Goal: Communication & Community: Share content

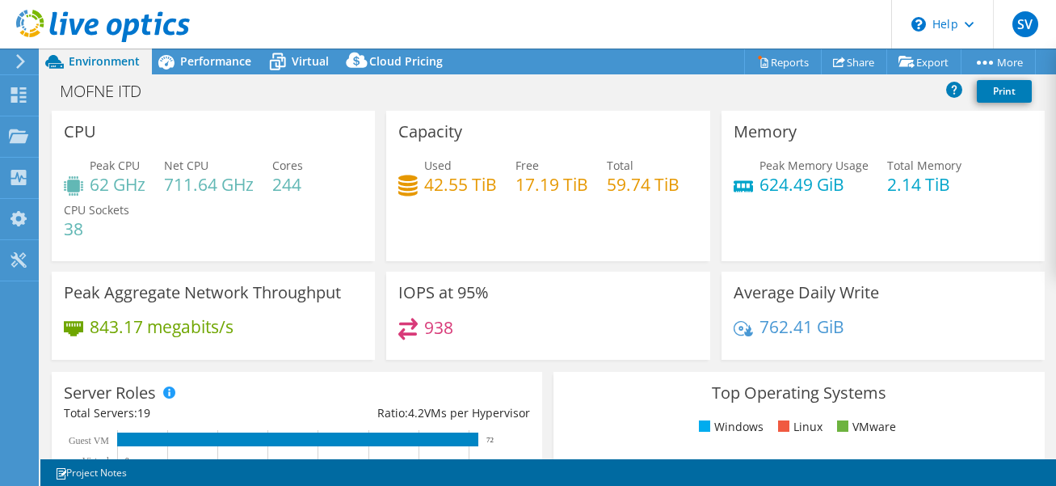
select select "USD"
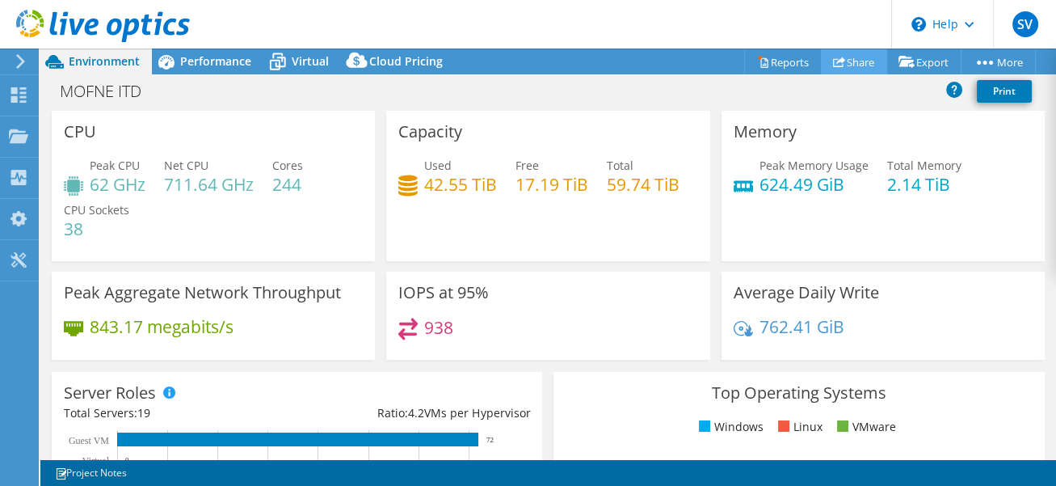
click at [848, 65] on link "Share" at bounding box center [854, 61] width 66 height 25
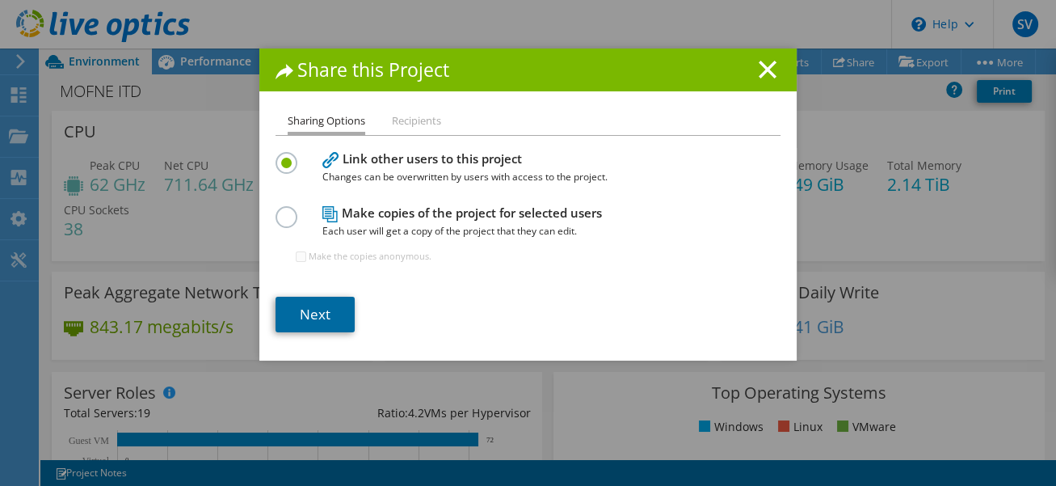
click at [317, 307] on link "Next" at bounding box center [315, 315] width 79 height 36
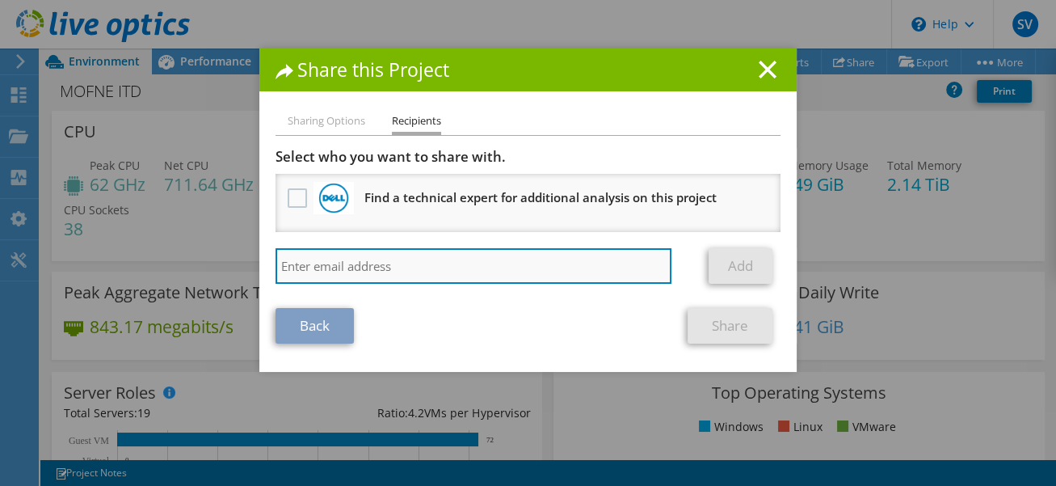
click at [400, 263] on input "search" at bounding box center [474, 266] width 396 height 36
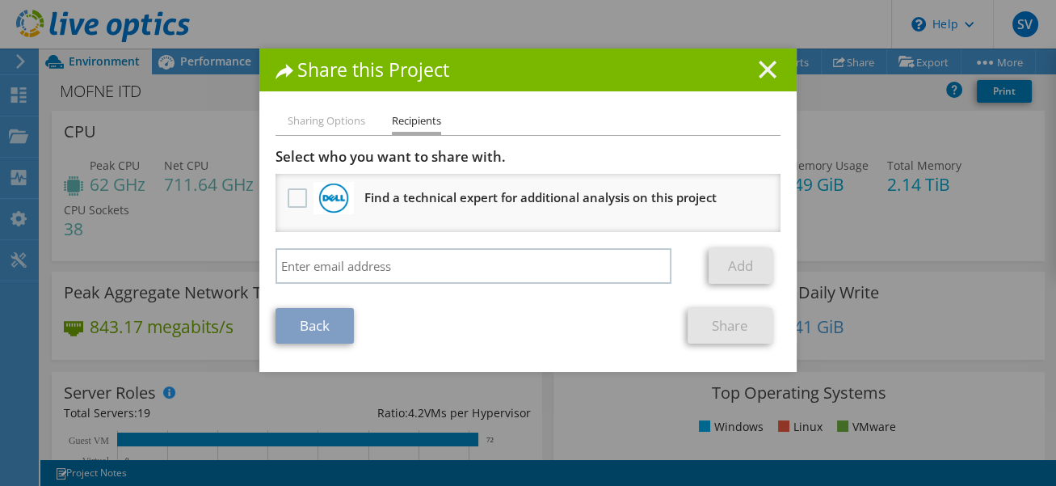
click at [764, 64] on line at bounding box center [767, 69] width 16 height 16
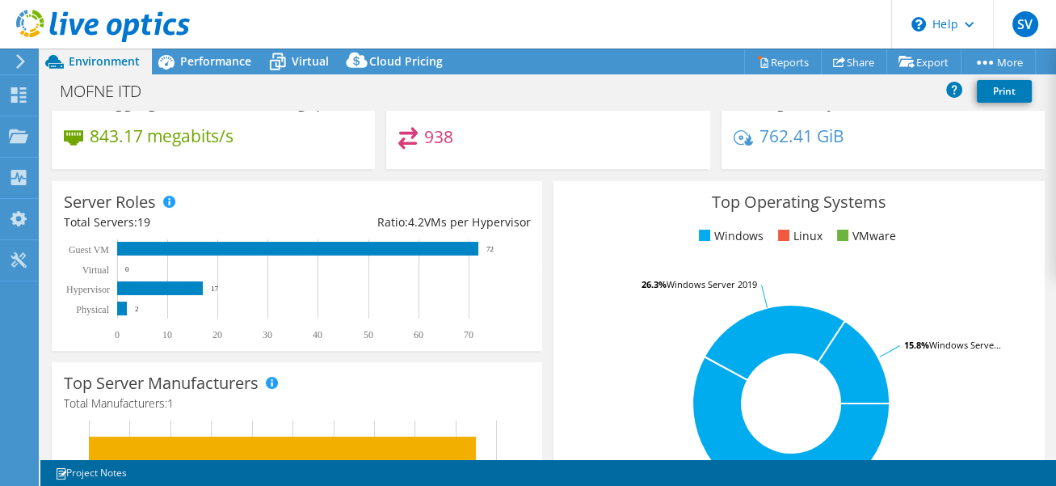
scroll to position [203, 0]
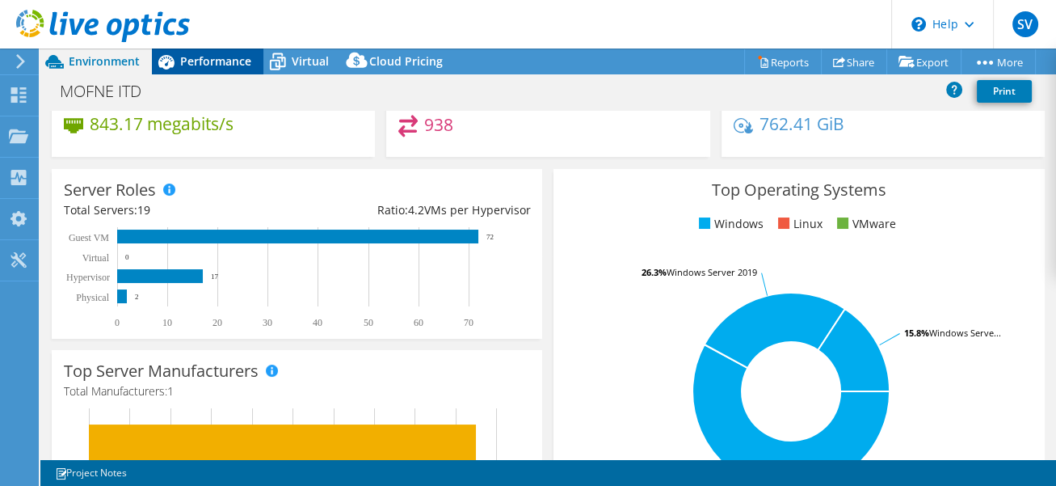
click at [211, 61] on span "Performance" at bounding box center [215, 60] width 71 height 15
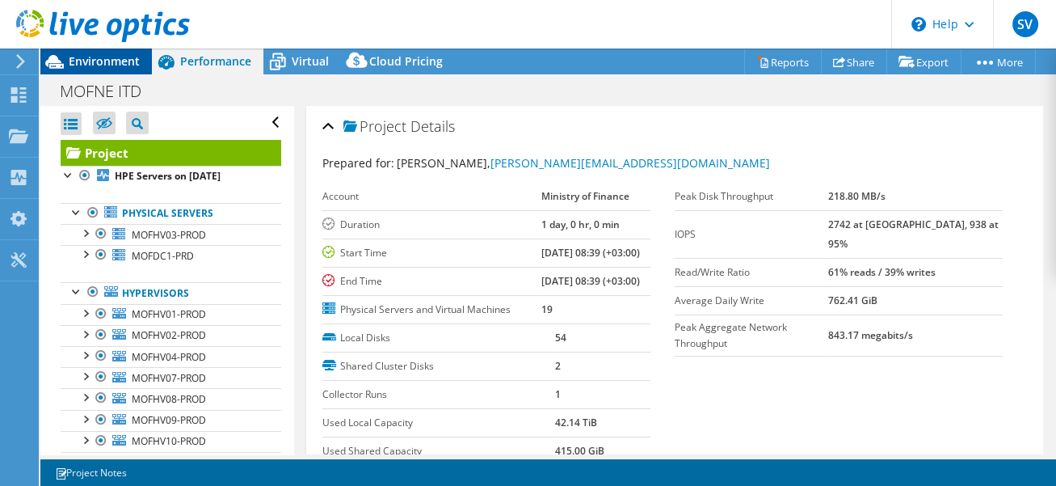
click at [120, 63] on span "Environment" at bounding box center [104, 60] width 71 height 15
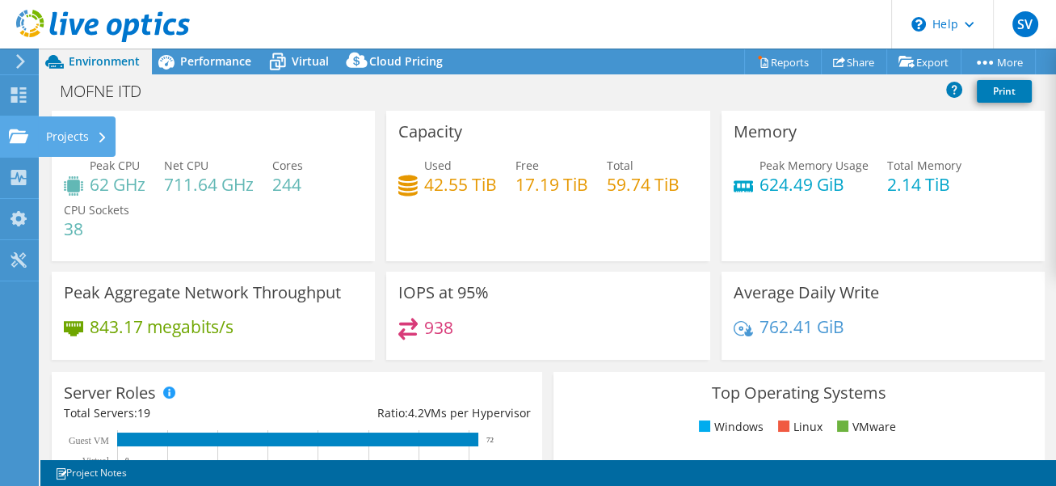
click at [99, 142] on icon at bounding box center [102, 138] width 6 height 11
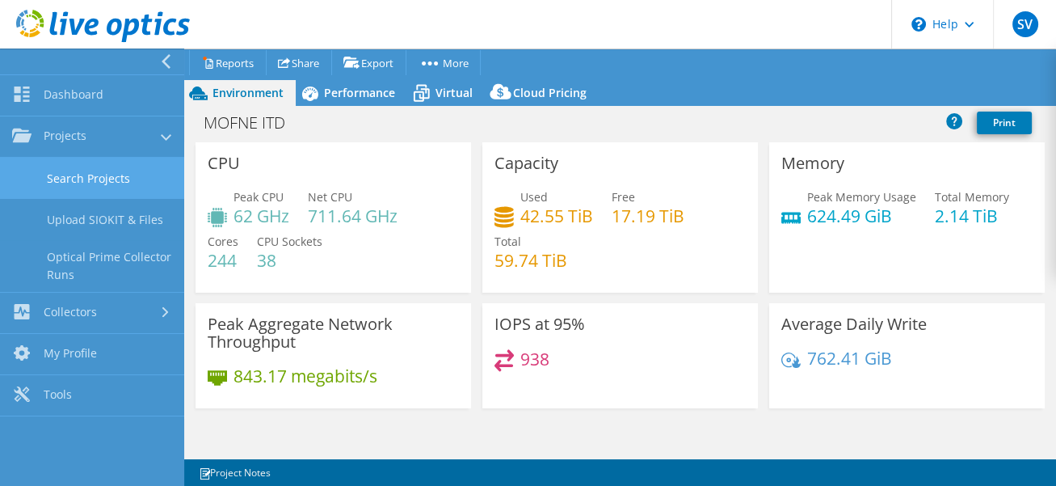
click at [113, 184] on link "Search Projects" at bounding box center [92, 178] width 184 height 41
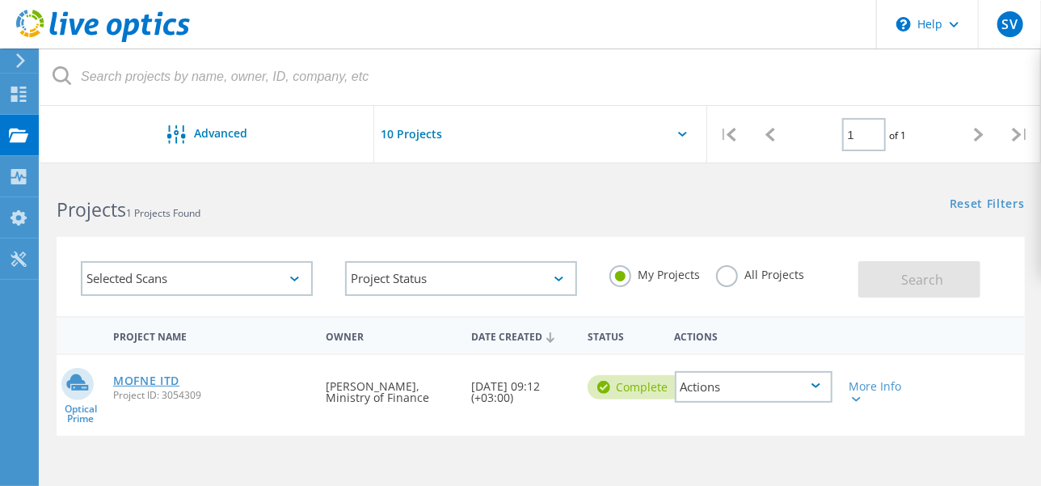
click at [147, 375] on link "MOFNE ITD" at bounding box center [146, 380] width 66 height 11
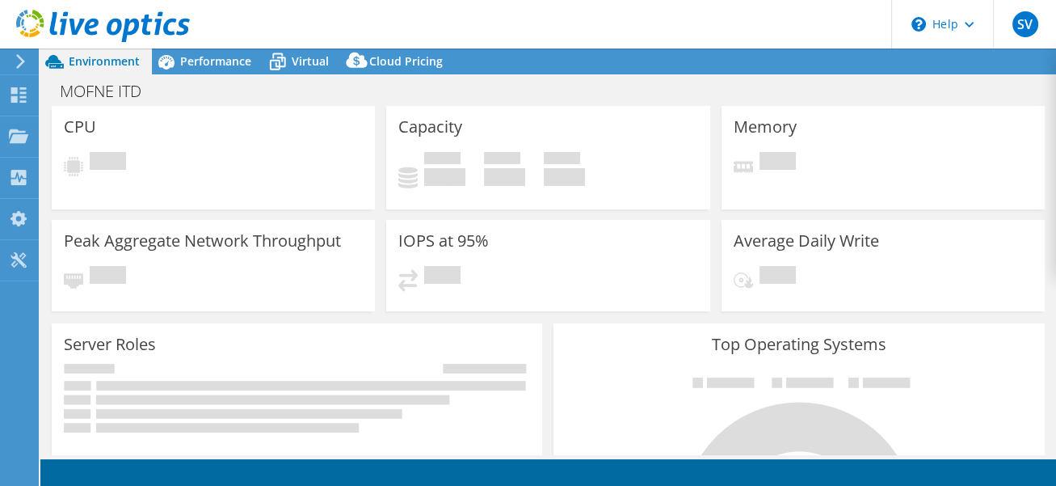
select select "USD"
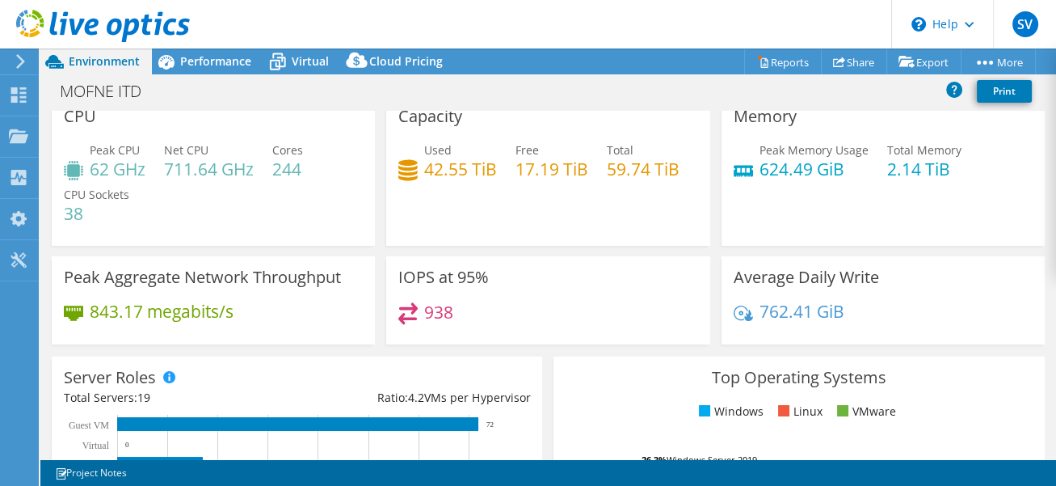
scroll to position [14, 0]
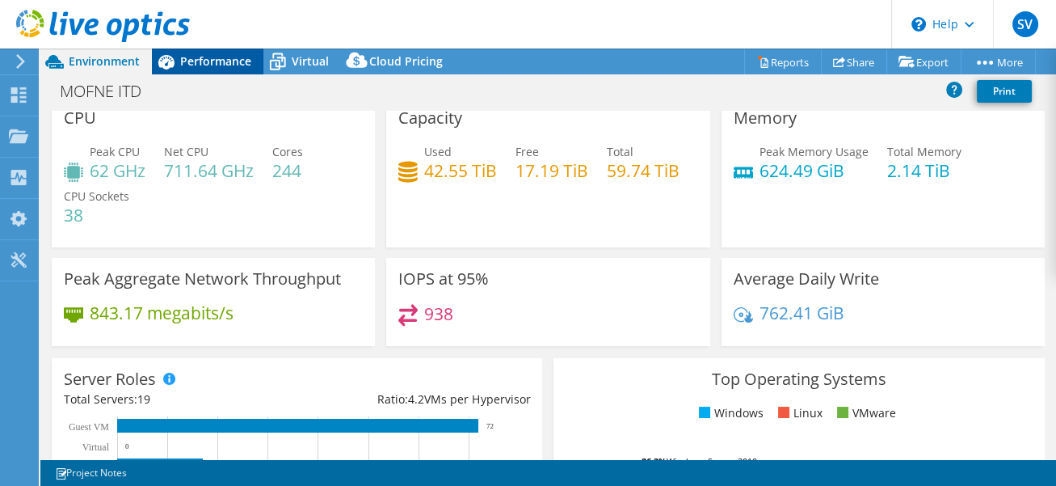
click at [222, 68] on span "Performance" at bounding box center [215, 60] width 71 height 15
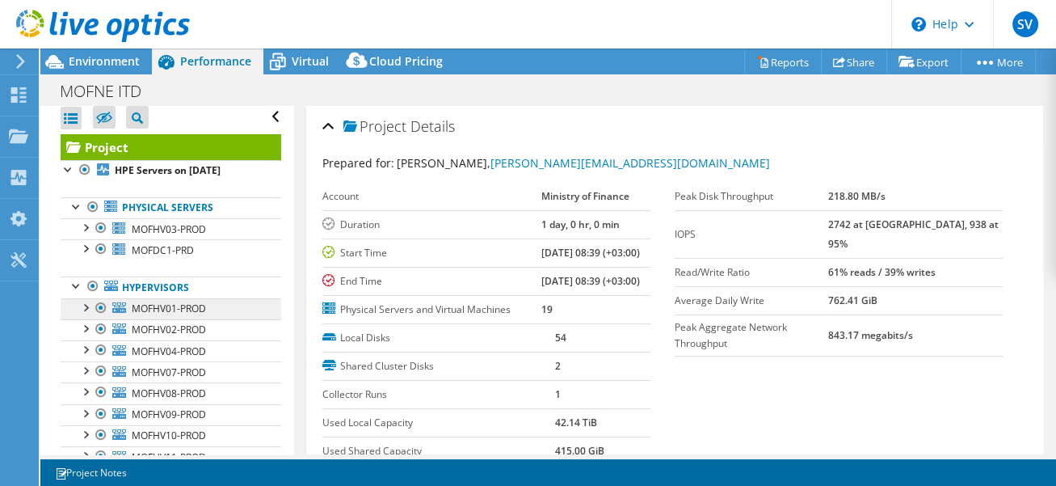
scroll to position [0, 0]
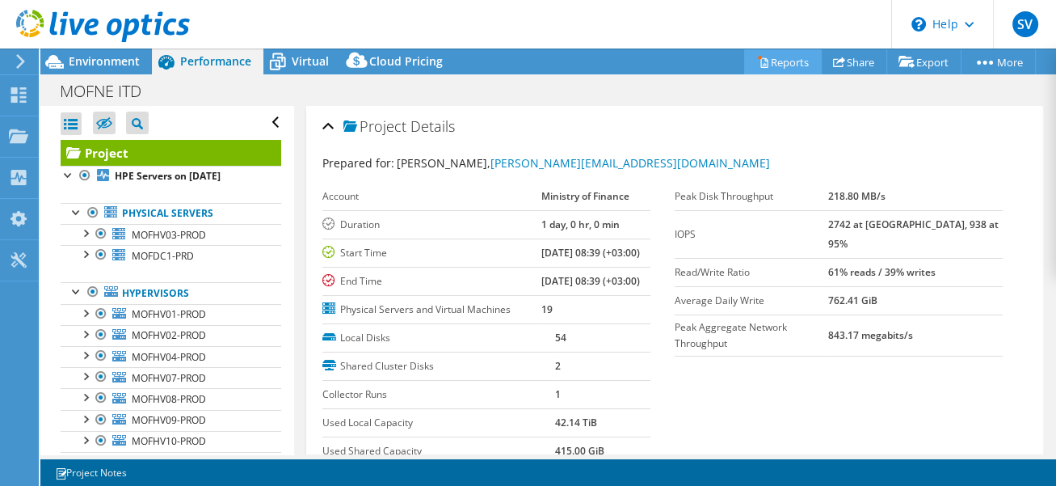
click at [775, 66] on link "Reports" at bounding box center [783, 61] width 78 height 25
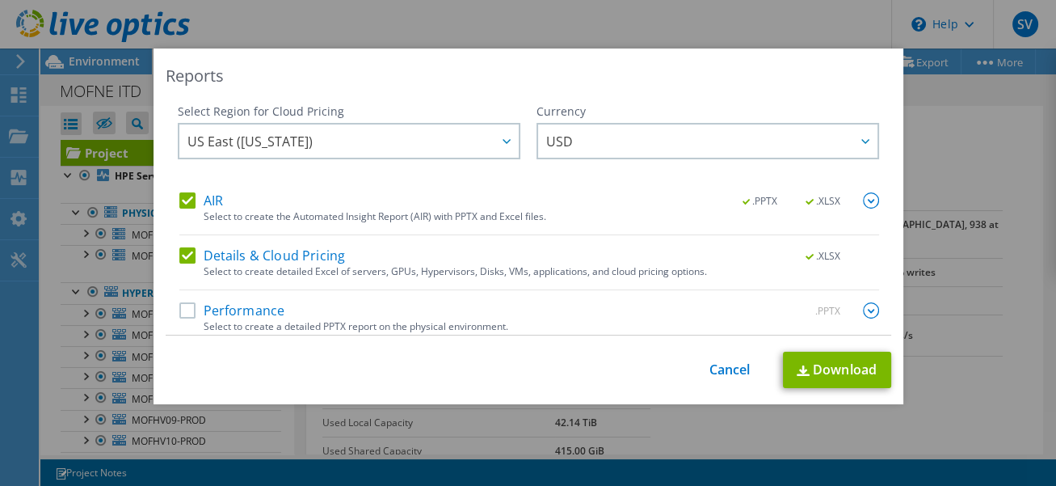
scroll to position [8, 0]
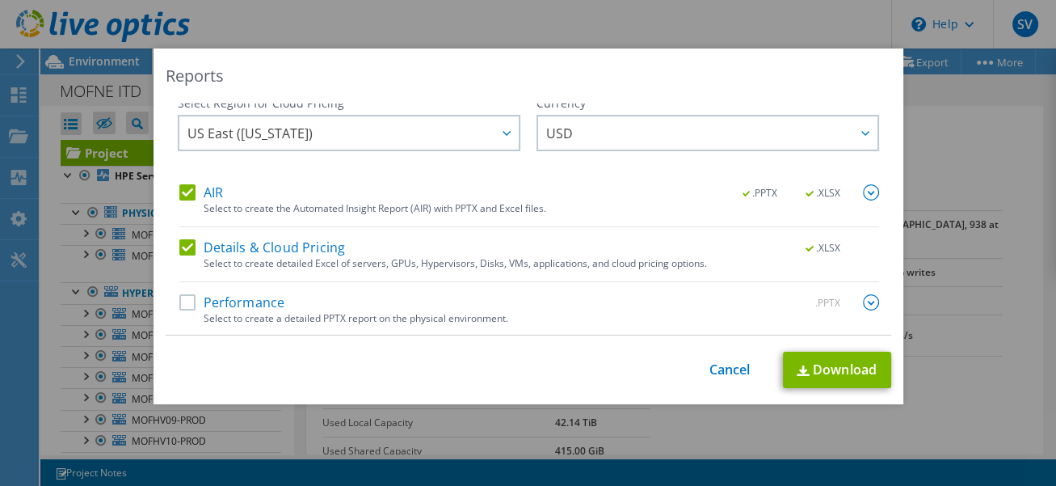
click at [220, 301] on label "Performance" at bounding box center [232, 302] width 106 height 16
click at [0, 0] on input "Performance" at bounding box center [0, 0] width 0 height 0
click at [830, 373] on link "Download" at bounding box center [837, 369] width 108 height 36
click at [714, 371] on link "Cancel" at bounding box center [729, 369] width 41 height 15
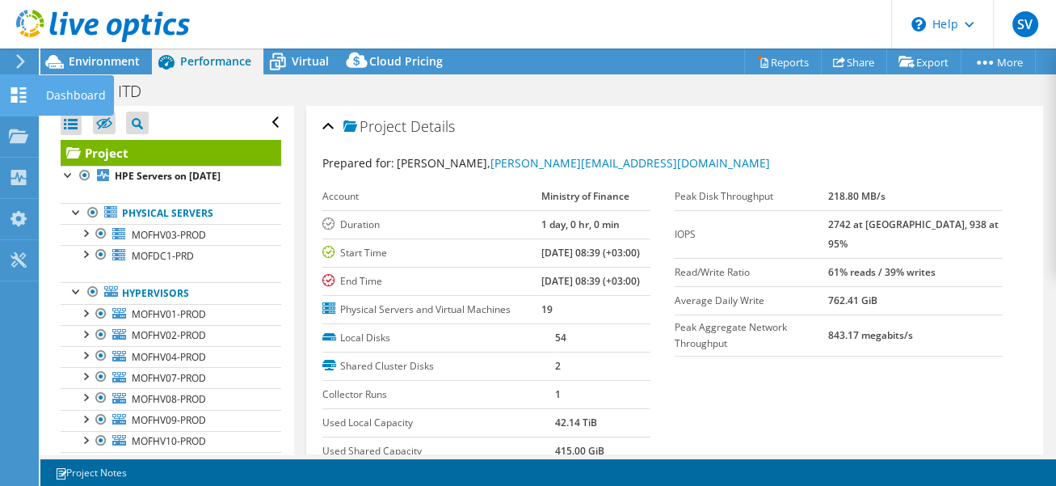
click at [17, 98] on icon at bounding box center [18, 94] width 19 height 15
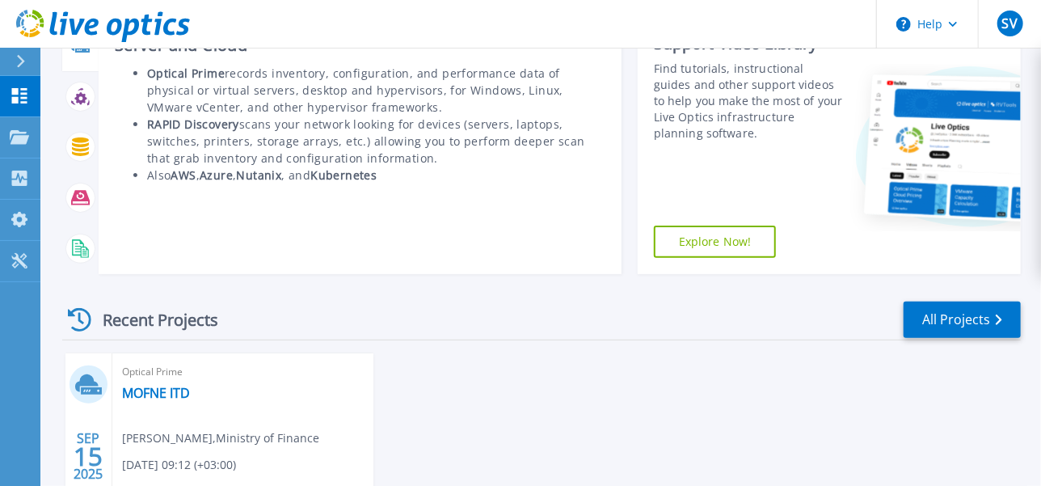
scroll to position [123, 0]
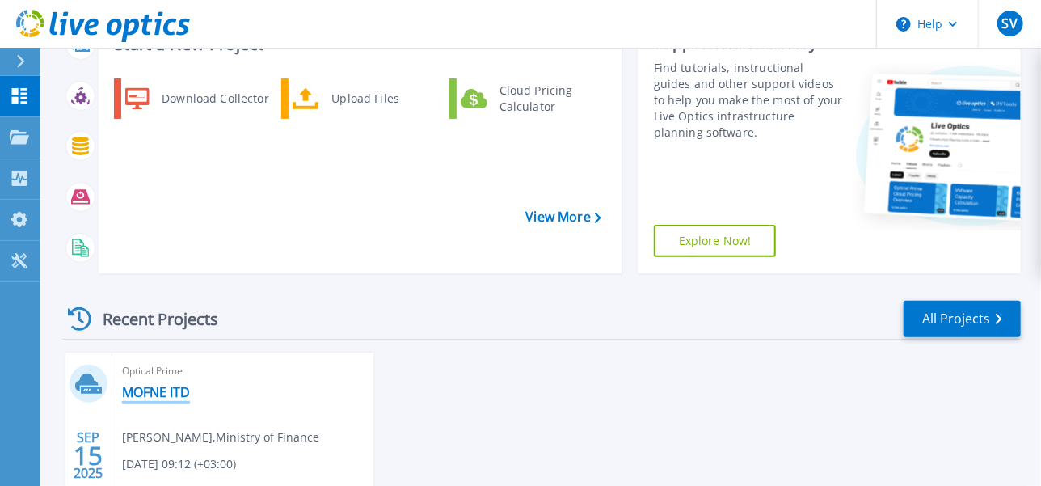
click at [155, 384] on link "MOFNE ITD" at bounding box center [156, 392] width 68 height 16
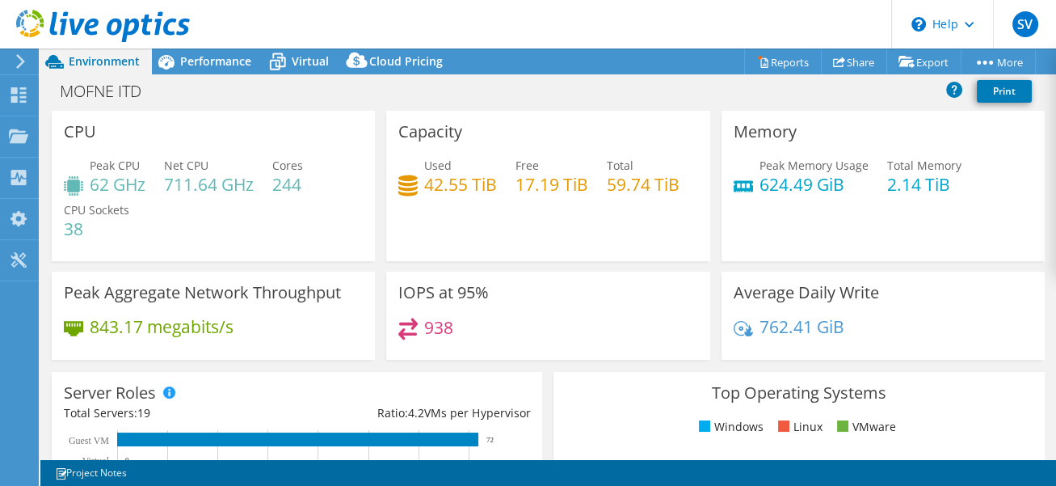
click at [998, 189] on div "Peak Memory Usage 624.49 GiB Total Memory 2.14 TiB" at bounding box center [883, 183] width 299 height 53
click at [848, 65] on link "Share" at bounding box center [854, 61] width 66 height 25
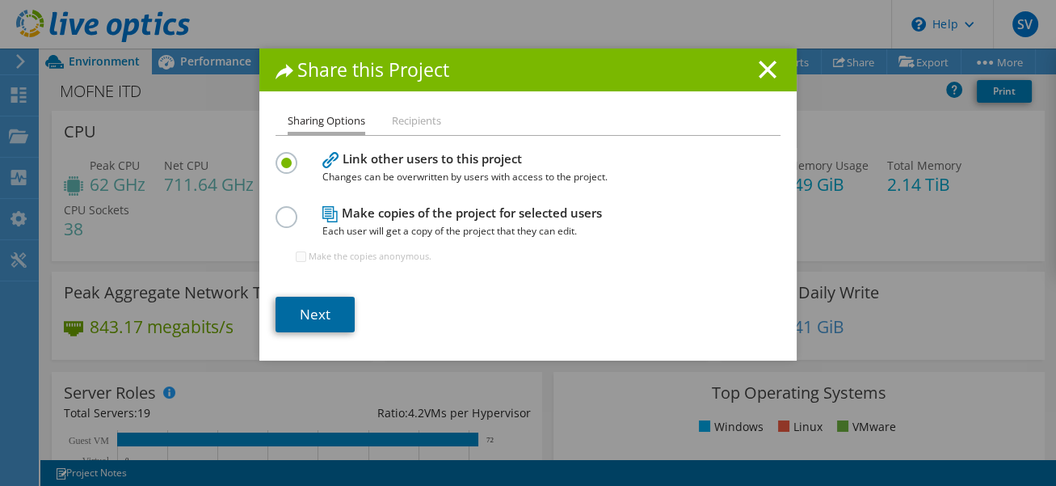
click at [308, 301] on link "Next" at bounding box center [315, 315] width 79 height 36
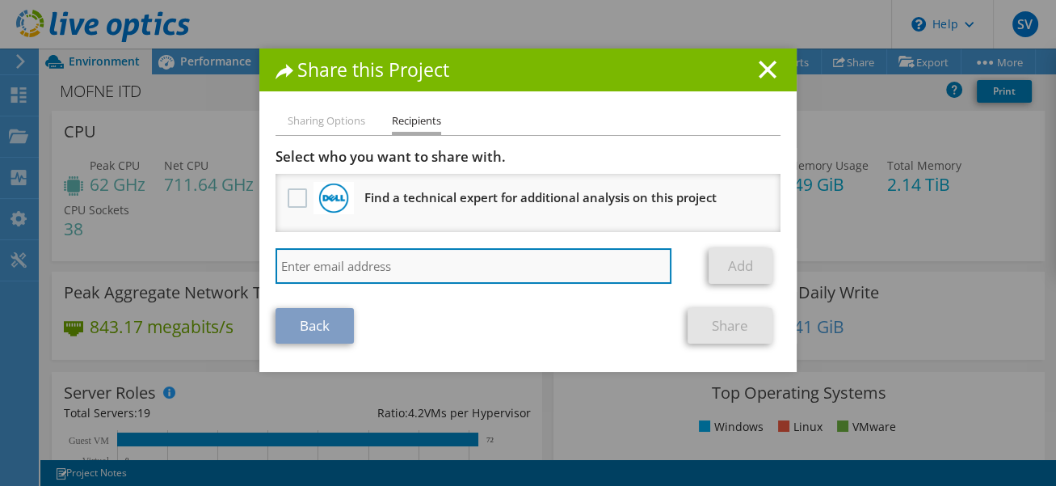
click at [378, 256] on input "search" at bounding box center [474, 266] width 396 height 36
click at [465, 267] on input "search" at bounding box center [474, 266] width 396 height 36
paste input "mohamed.anis@its.ws"
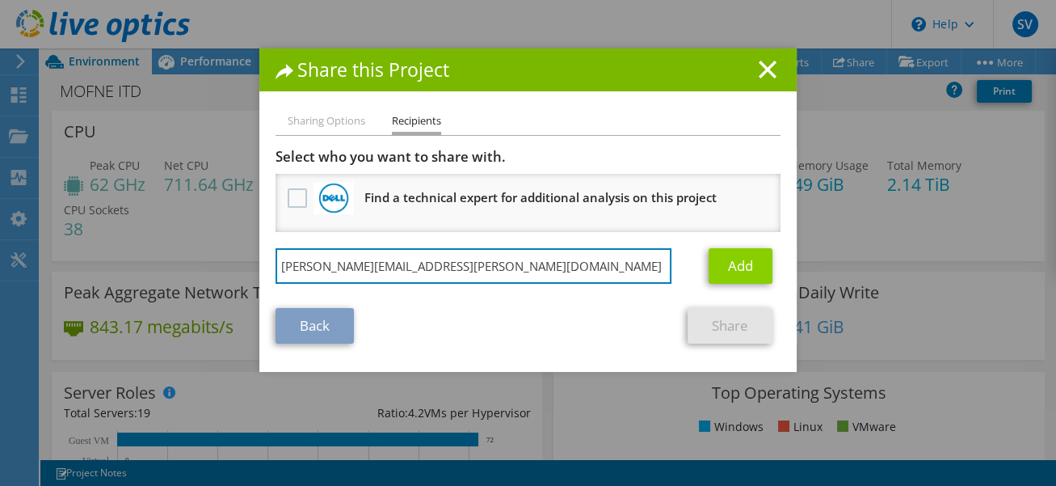
type input "mohamed.anis@its.ws"
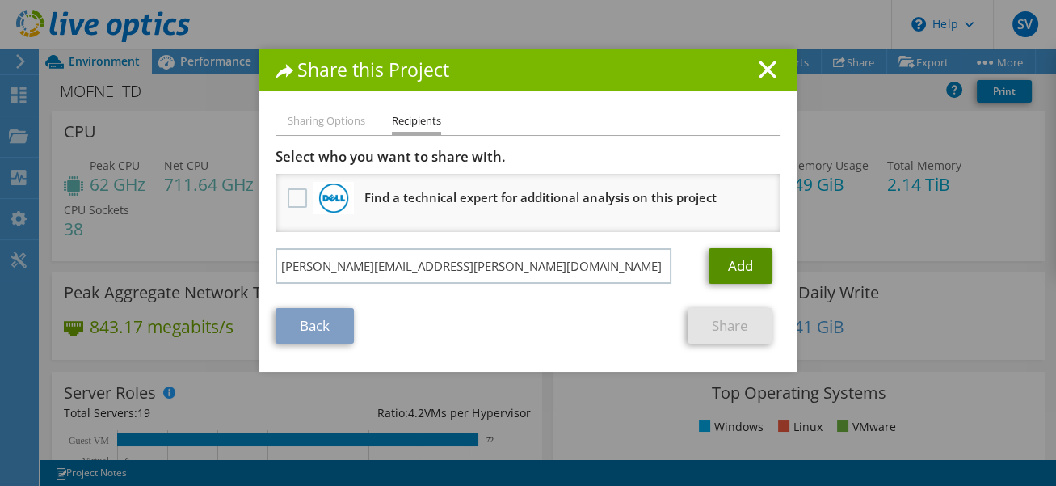
click at [729, 267] on link "Add" at bounding box center [741, 266] width 64 height 36
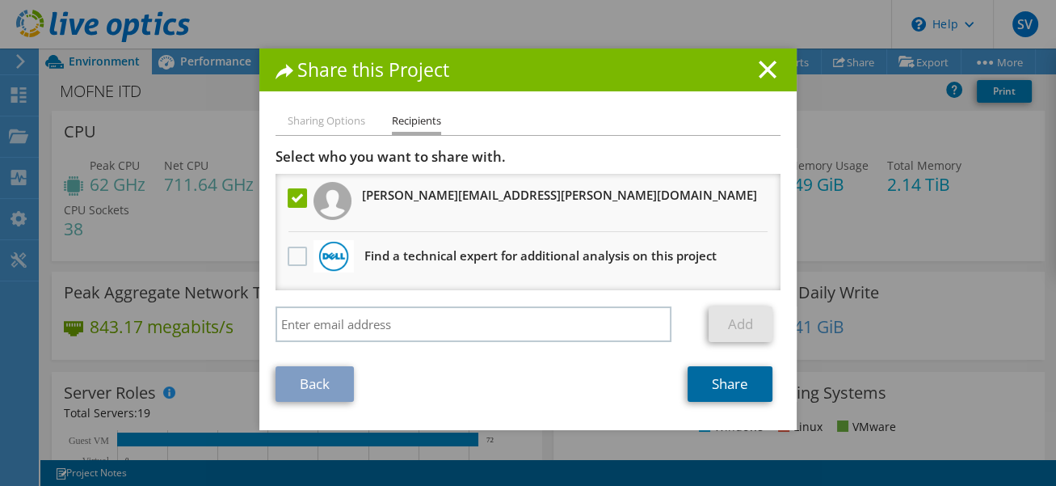
click at [712, 391] on link "Share" at bounding box center [730, 384] width 85 height 36
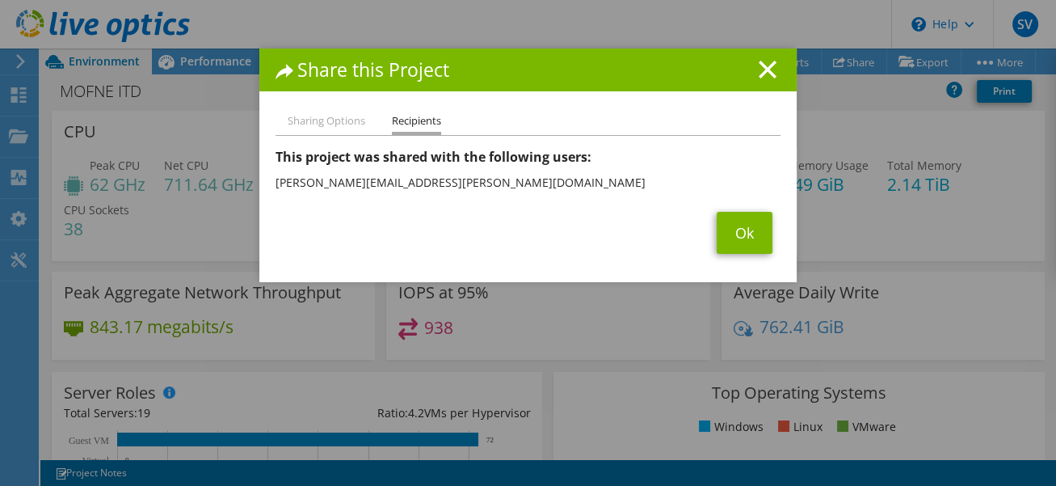
click at [345, 128] on li "Sharing Options" at bounding box center [327, 121] width 78 height 20
click at [333, 120] on li "Sharing Options" at bounding box center [327, 121] width 78 height 20
click at [739, 241] on link "Ok" at bounding box center [745, 233] width 56 height 42
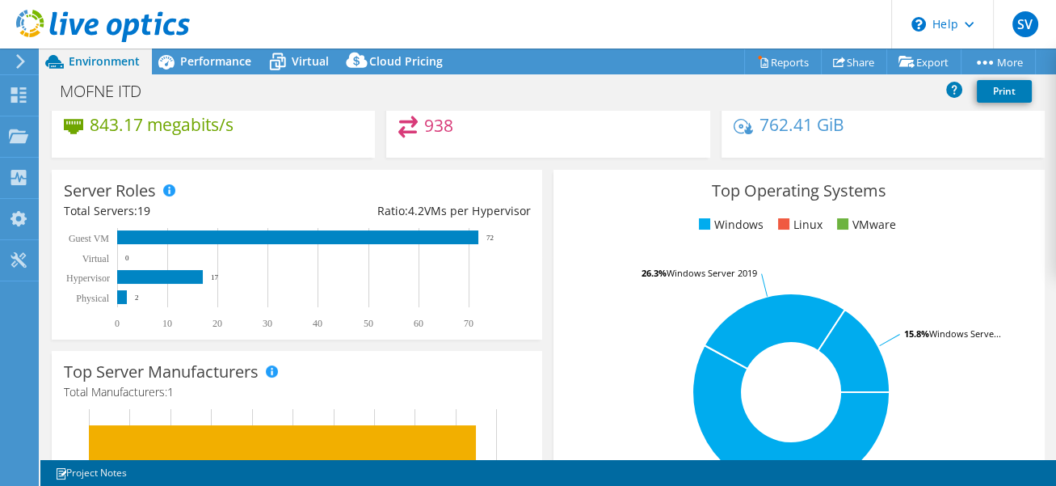
scroll to position [101, 0]
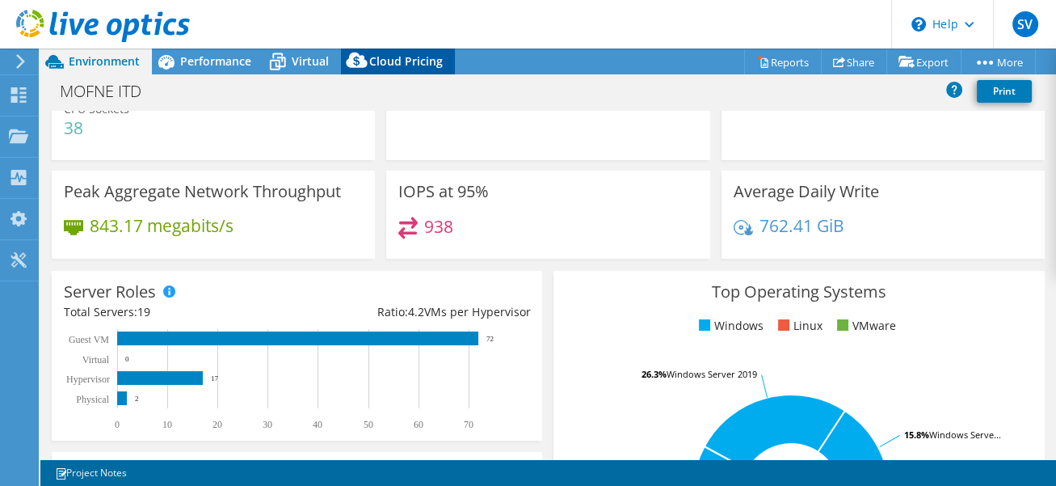
click at [416, 64] on span "Cloud Pricing" at bounding box center [406, 60] width 74 height 15
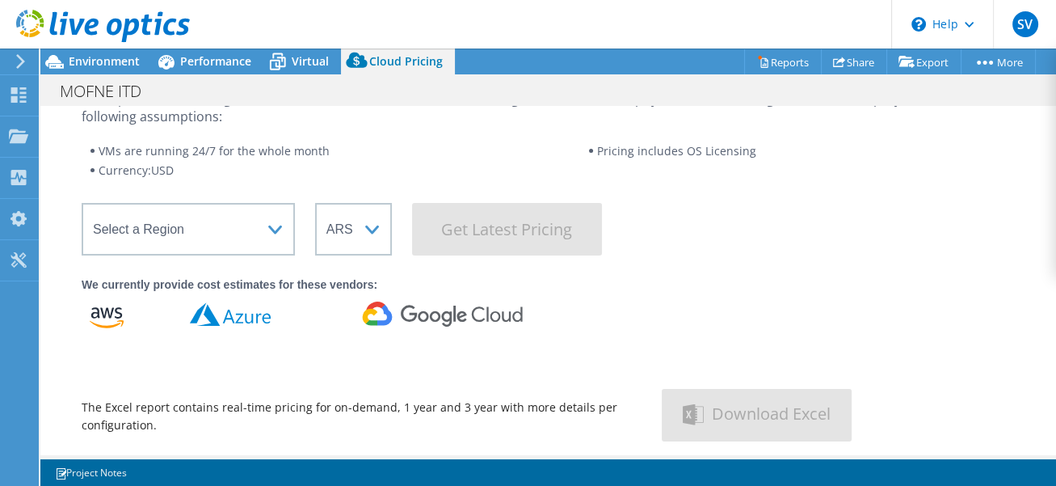
scroll to position [0, 0]
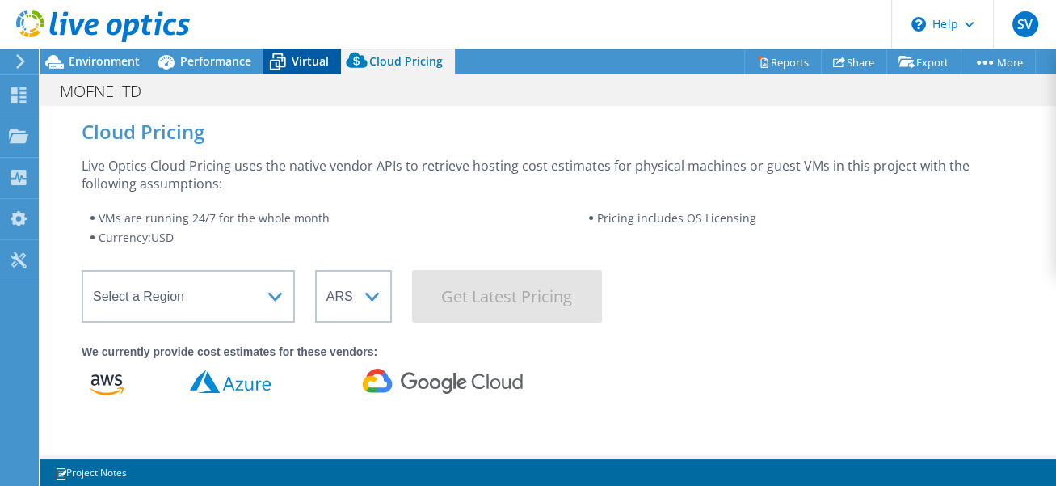
click at [305, 61] on span "Virtual" at bounding box center [310, 60] width 37 height 15
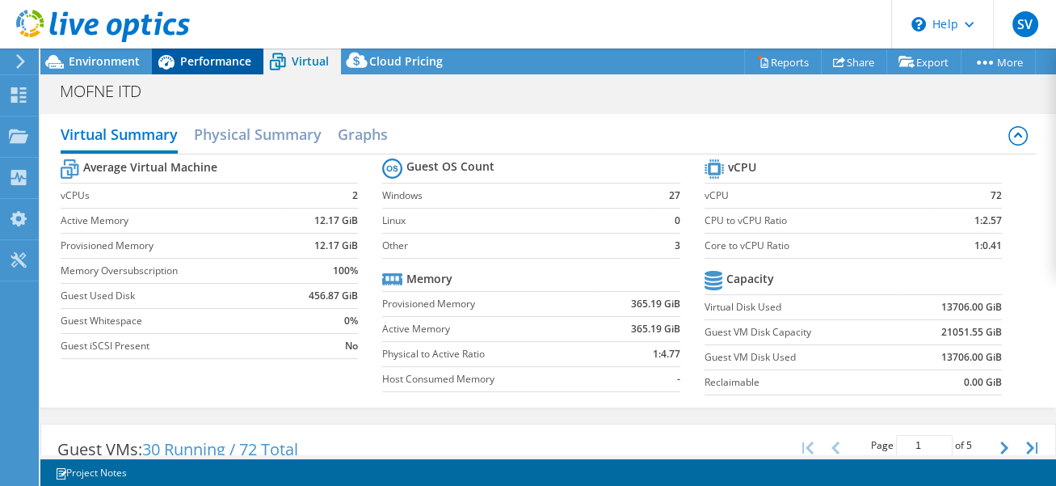
click at [204, 65] on span "Performance" at bounding box center [215, 60] width 71 height 15
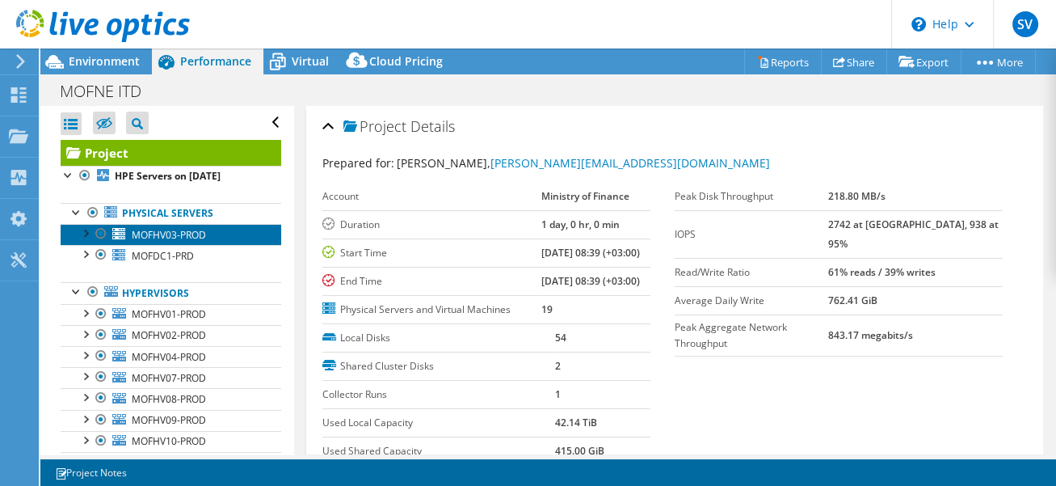
click at [168, 233] on span "MOFHV03-PROD" at bounding box center [169, 235] width 74 height 14
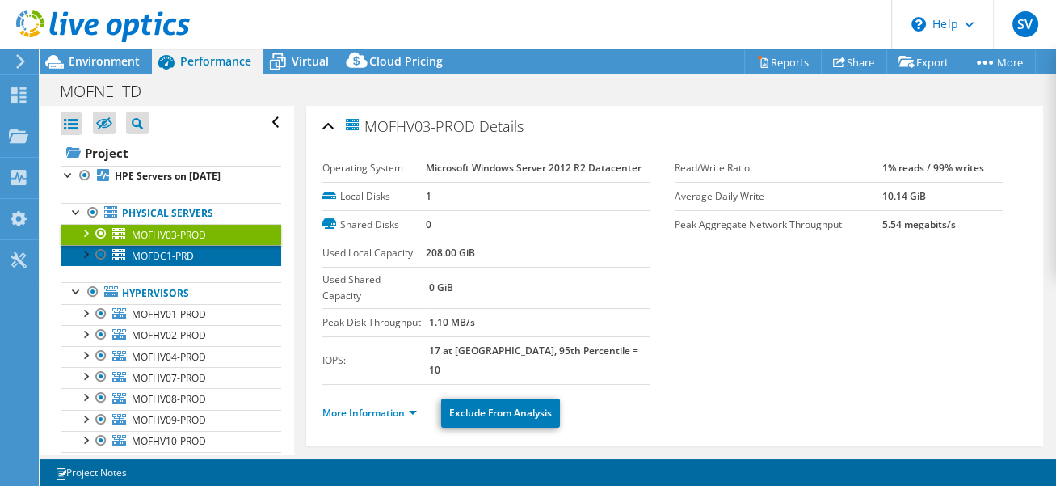
click at [191, 252] on span "MOFDC1-PRD" at bounding box center [163, 256] width 62 height 14
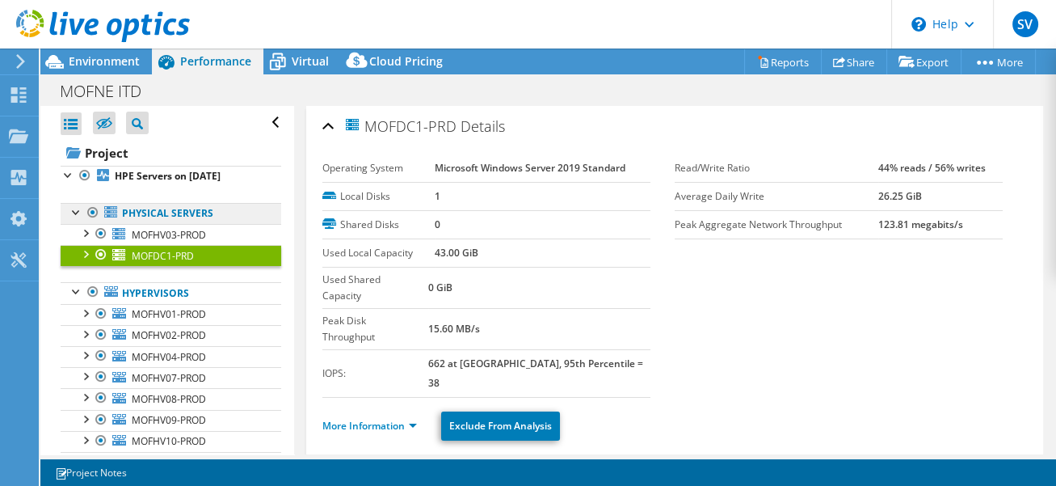
click at [175, 205] on link "Physical Servers" at bounding box center [171, 213] width 221 height 21
click at [160, 216] on link "Physical Servers" at bounding box center [171, 213] width 221 height 21
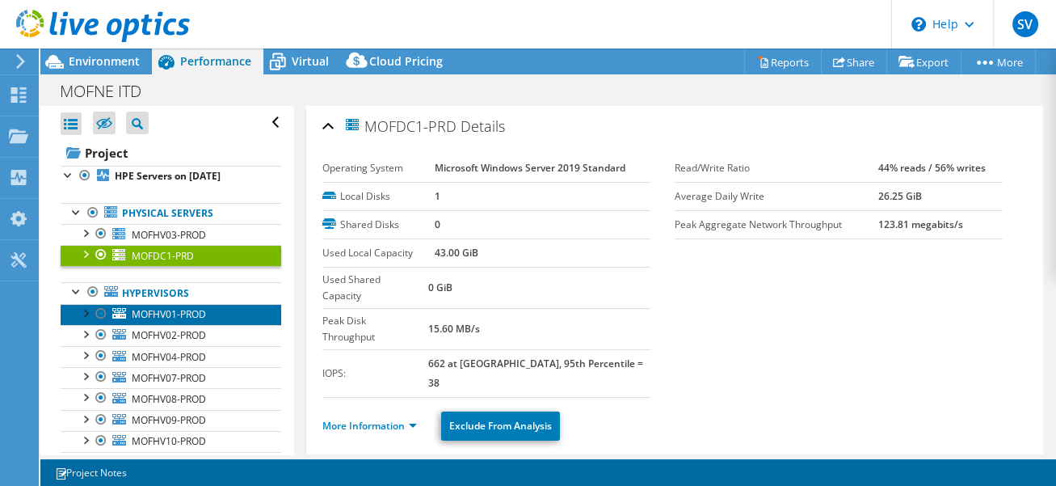
click at [170, 307] on span "MOFHV01-PROD" at bounding box center [169, 314] width 74 height 14
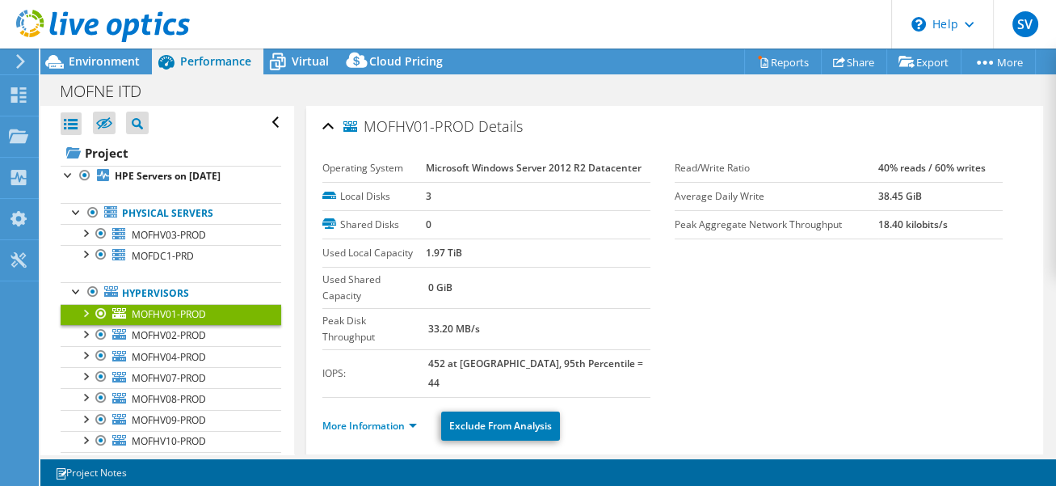
click at [89, 310] on div at bounding box center [85, 312] width 16 height 16
click at [86, 316] on div at bounding box center [85, 312] width 16 height 16
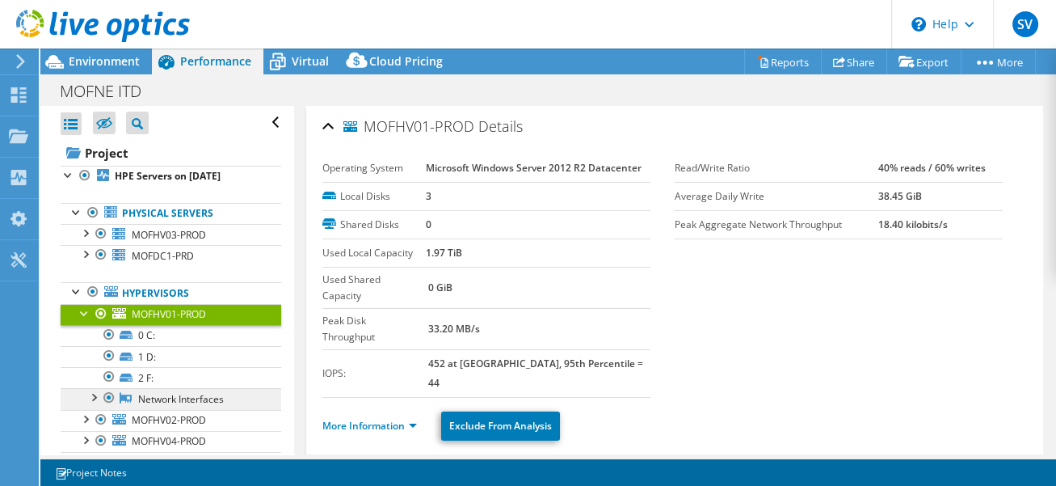
click at [177, 398] on link "Network Interfaces" at bounding box center [171, 398] width 221 height 21
click at [95, 393] on div at bounding box center [93, 396] width 16 height 16
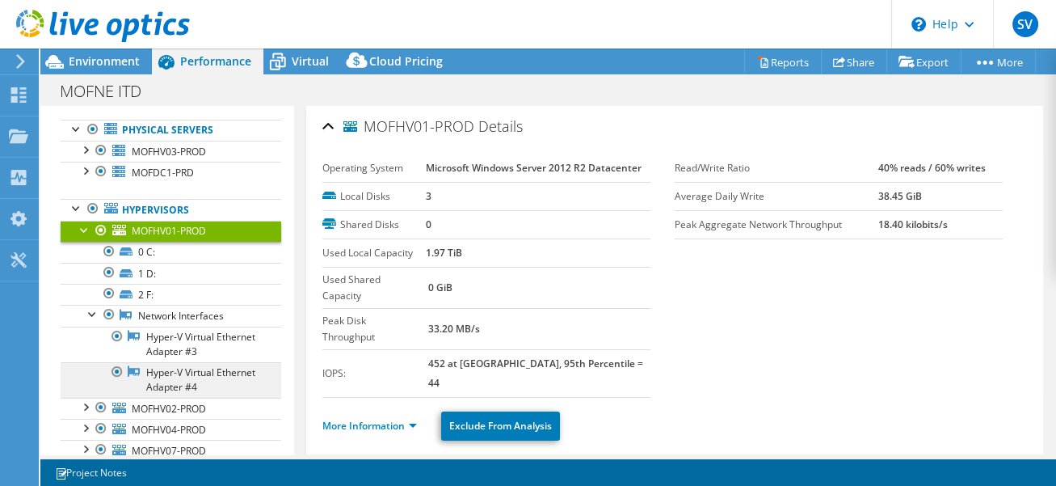
scroll to position [101, 0]
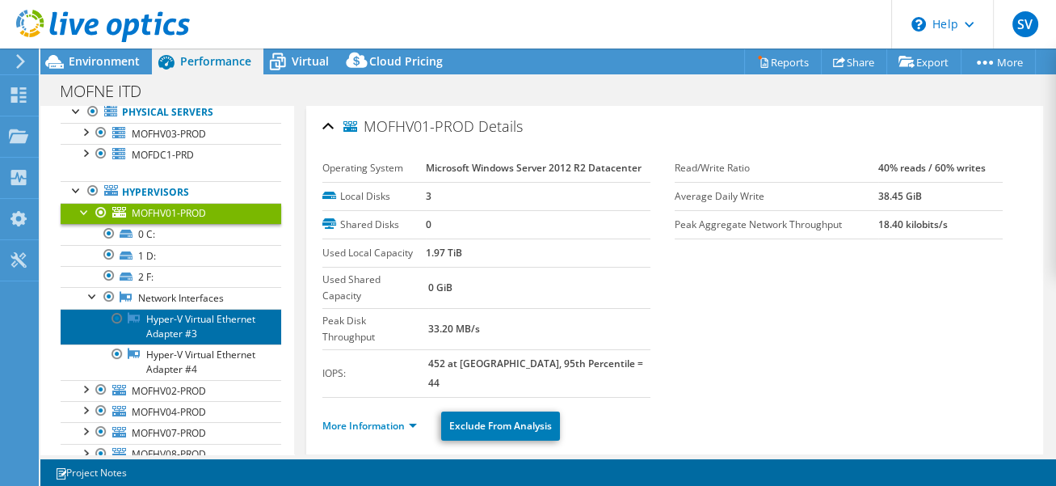
click at [179, 326] on link "Hyper-V Virtual Ethernet Adapter #3" at bounding box center [171, 327] width 221 height 36
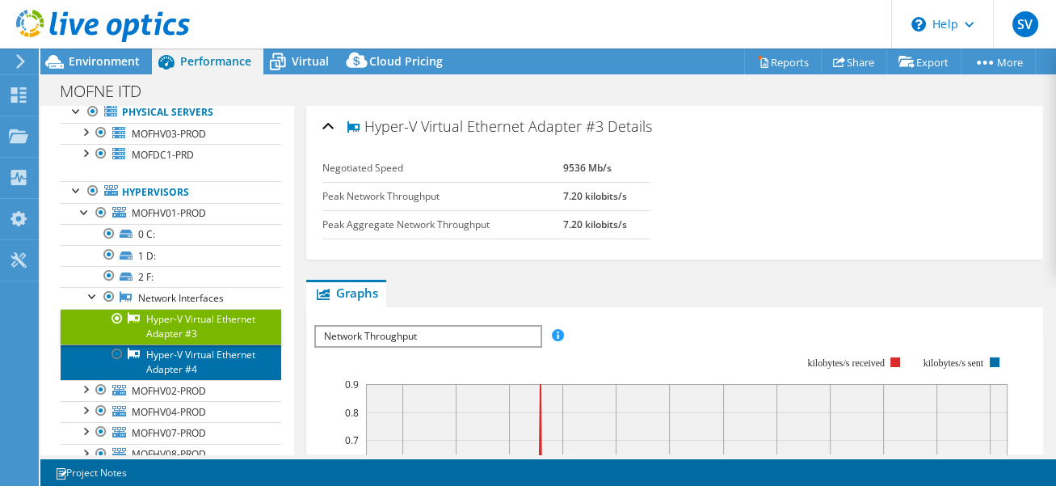
click at [191, 354] on link "Hyper-V Virtual Ethernet Adapter #4" at bounding box center [171, 362] width 221 height 36
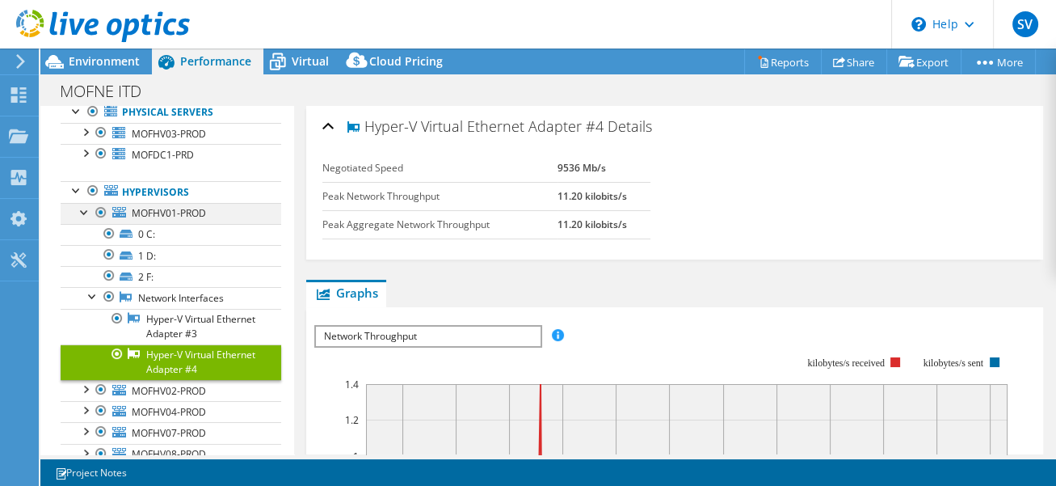
click at [87, 215] on div at bounding box center [85, 211] width 16 height 16
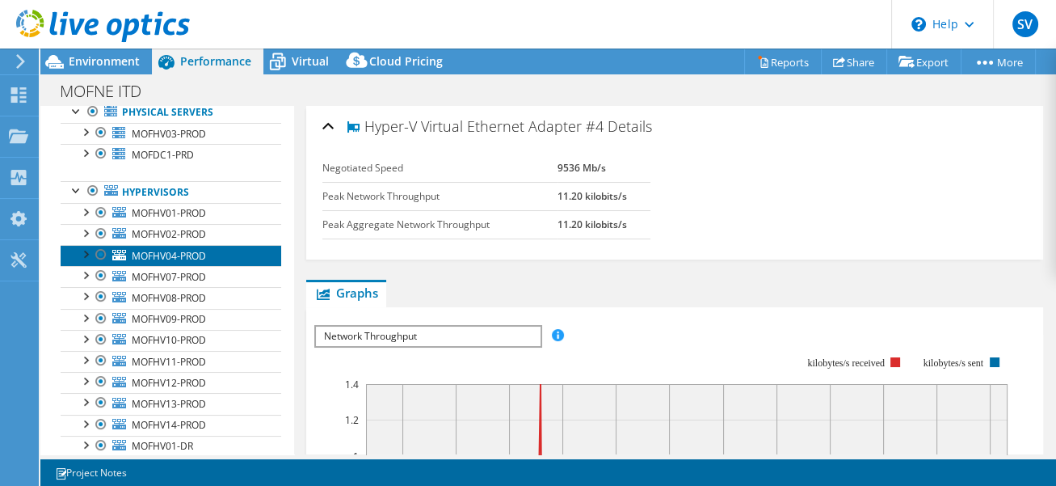
click at [151, 258] on span "MOFHV04-PROD" at bounding box center [169, 256] width 74 height 14
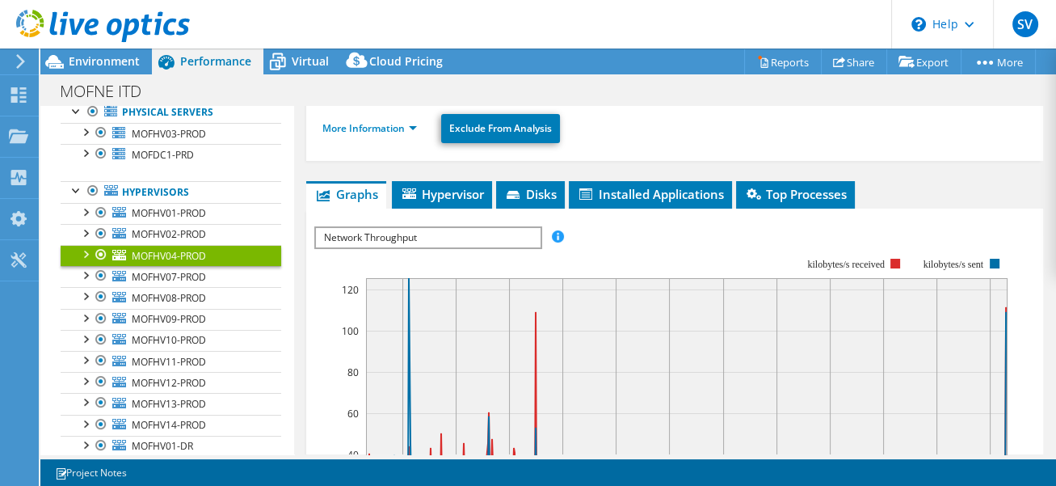
scroll to position [303, 0]
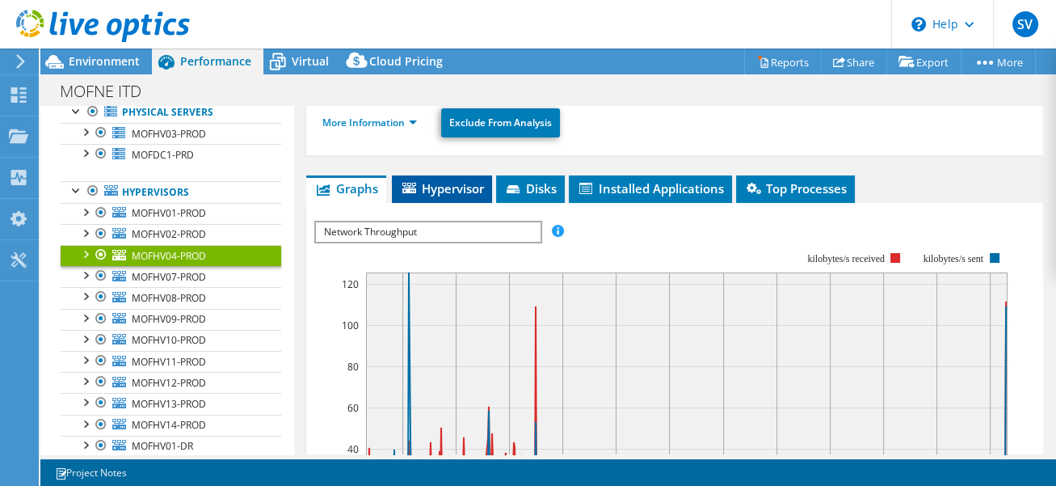
click at [442, 175] on li "Hypervisor" at bounding box center [442, 188] width 100 height 27
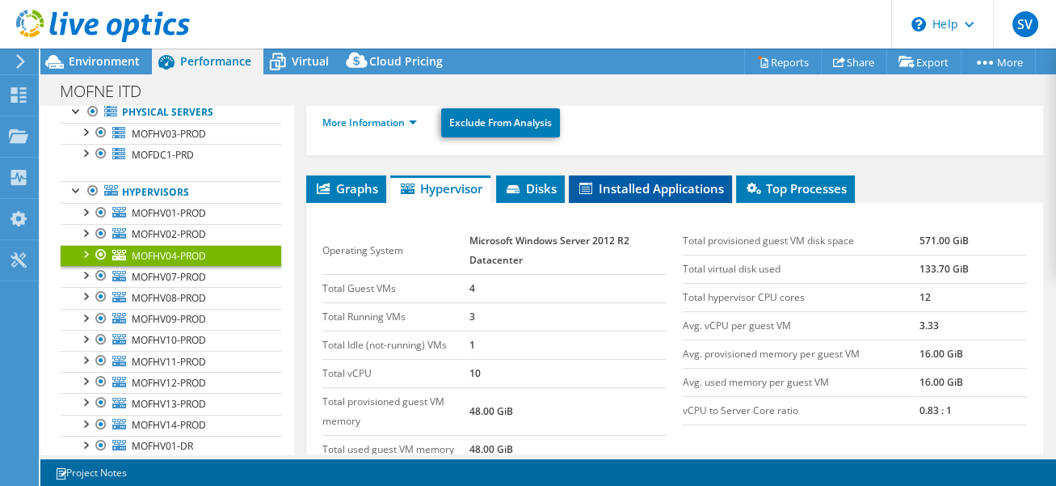
click at [628, 180] on span "Installed Applications" at bounding box center [650, 188] width 147 height 16
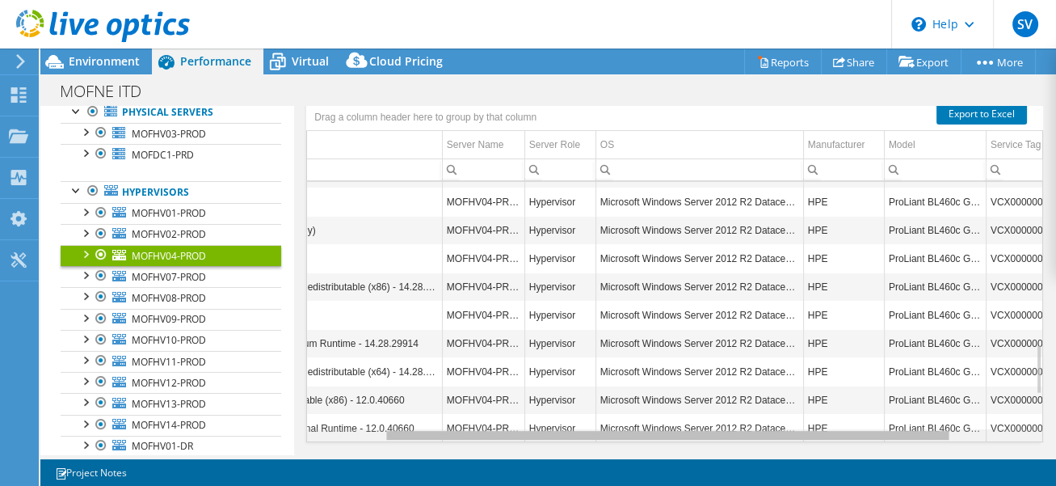
scroll to position [843, 198]
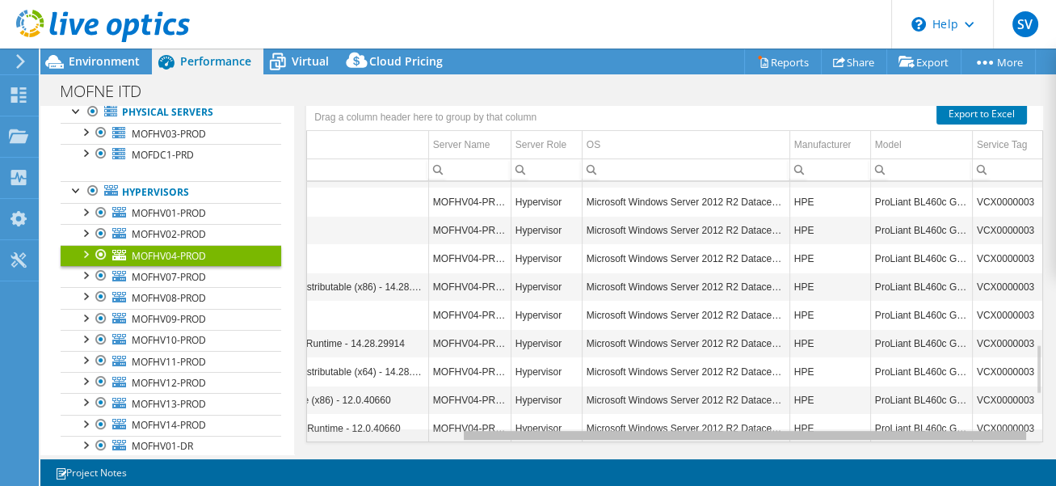
drag, startPoint x: 660, startPoint y: 386, endPoint x: 916, endPoint y: 392, distance: 256.2
click at [916, 392] on body "SV End User Sreejith Vellamakkal sreejith.vellamakkal@mofne.gov.bh Ministry of …" at bounding box center [528, 243] width 1056 height 486
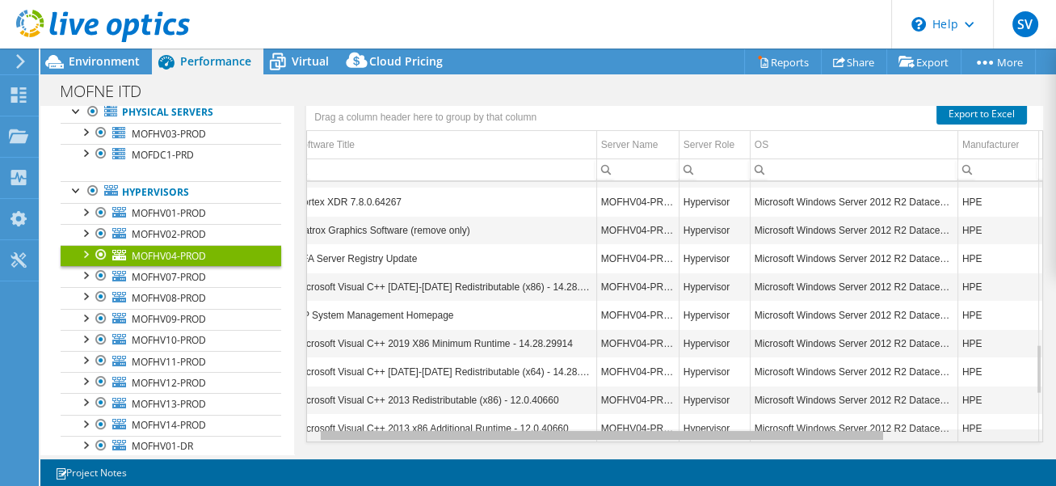
scroll to position [0, 0]
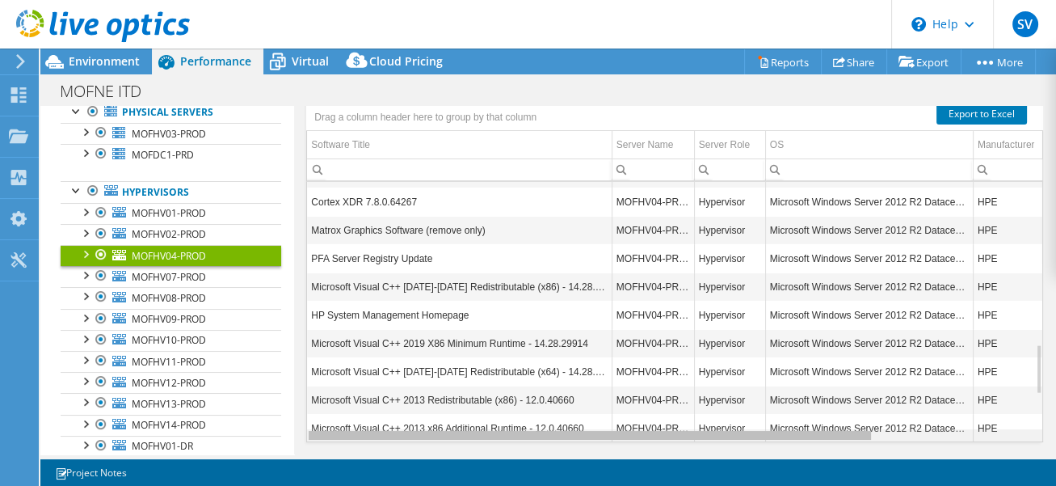
drag, startPoint x: 872, startPoint y: 387, endPoint x: 583, endPoint y: 384, distance: 289.3
click at [584, 386] on body "SV End User Sreejith Vellamakkal sreejith.vellamakkal@mofne.gov.bh Ministry of …" at bounding box center [528, 243] width 1056 height 486
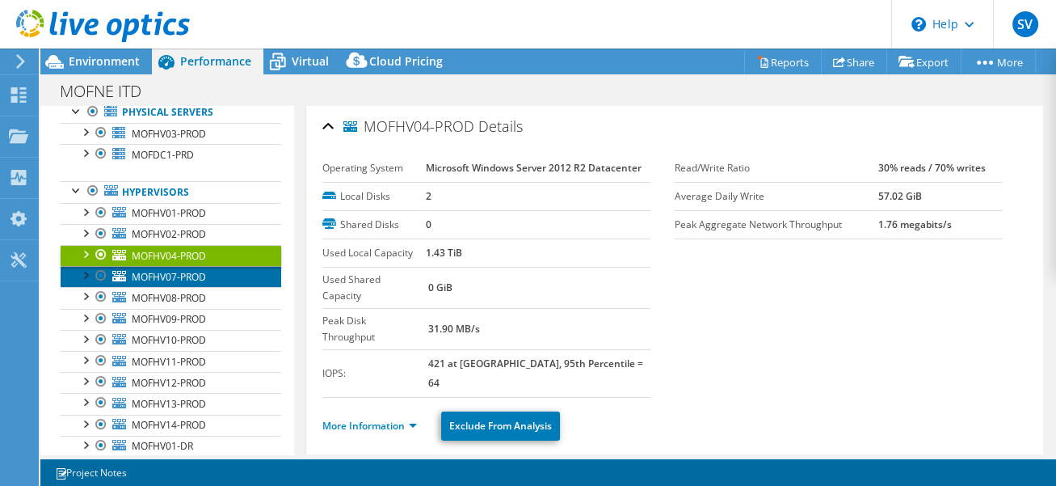
click at [151, 279] on span "MOFHV07-PROD" at bounding box center [169, 277] width 74 height 14
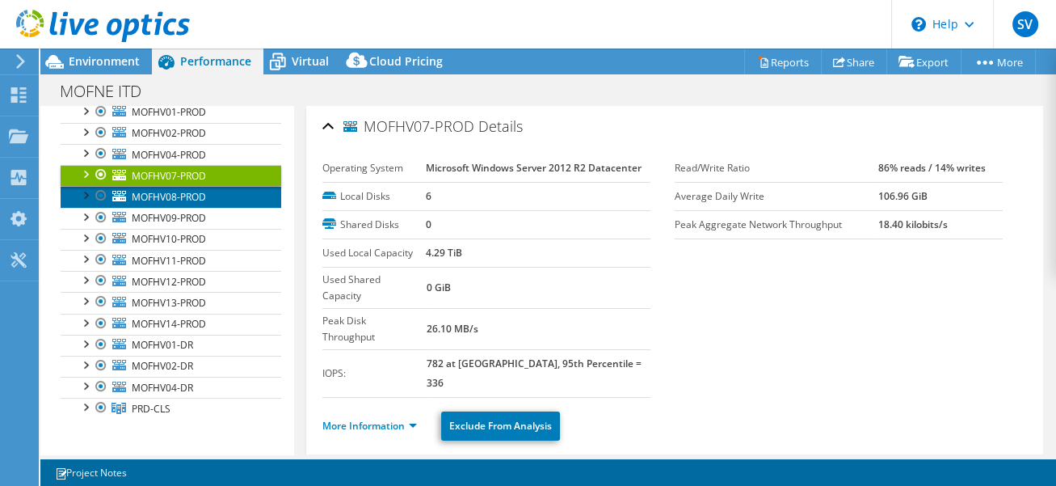
click at [171, 195] on span "MOFHV08-PROD" at bounding box center [169, 197] width 74 height 14
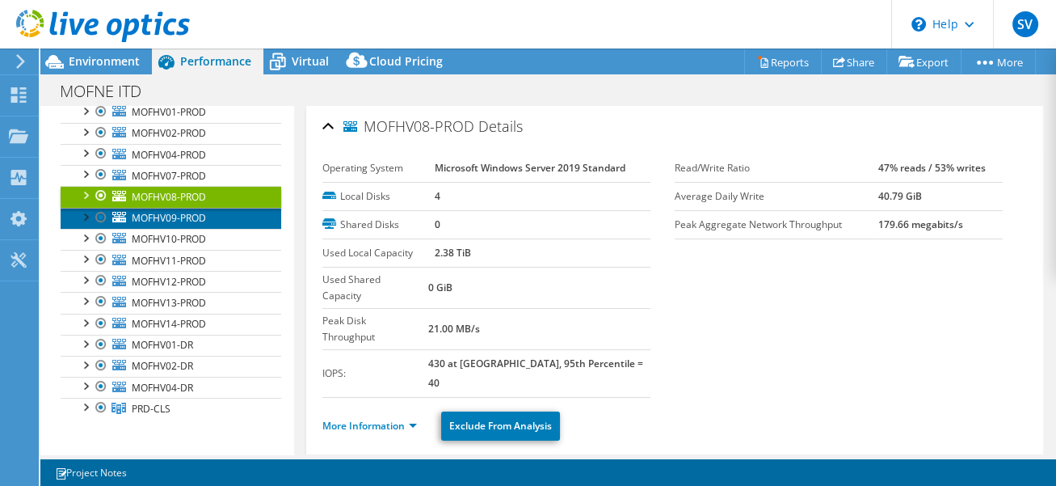
click at [175, 214] on span "MOFHV09-PROD" at bounding box center [169, 218] width 74 height 14
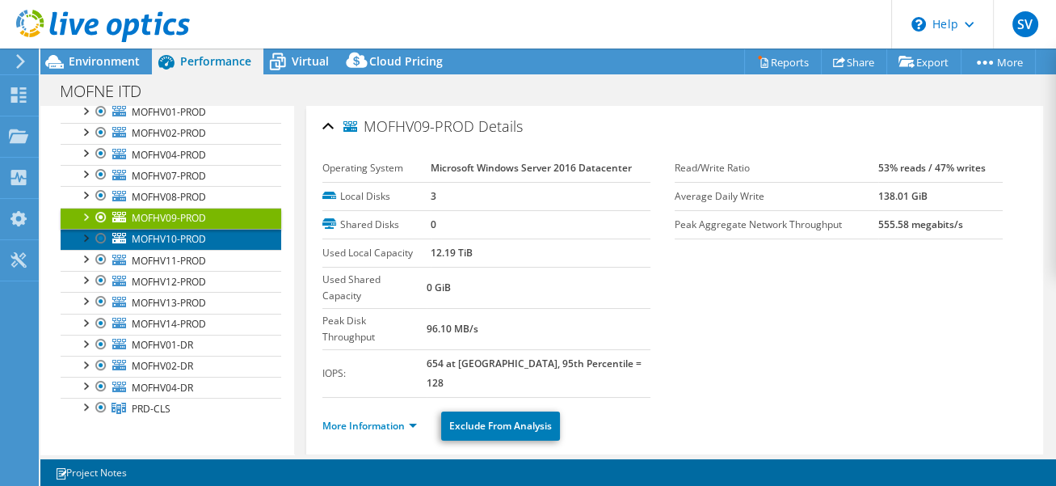
click at [166, 237] on span "MOFHV10-PROD" at bounding box center [169, 239] width 74 height 14
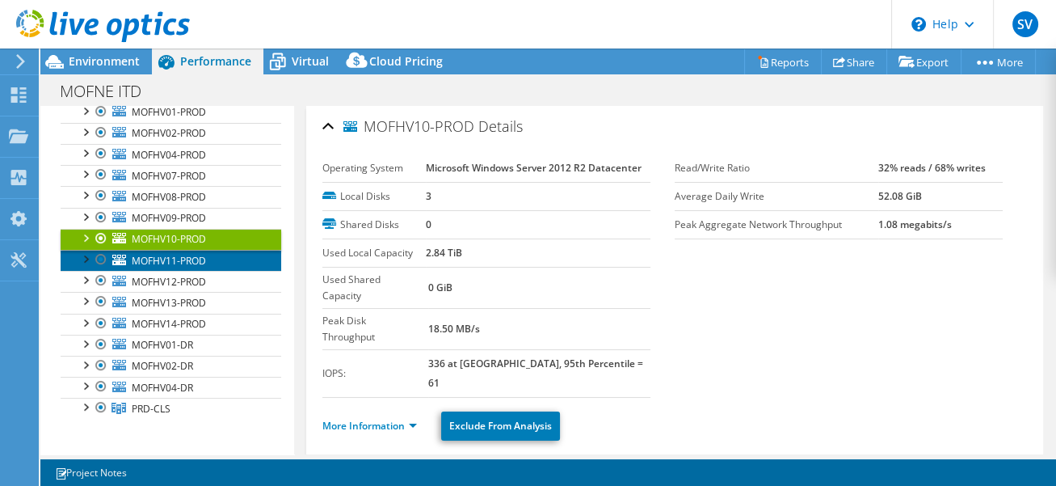
click at [162, 262] on span "MOFHV11-PROD" at bounding box center [169, 261] width 74 height 14
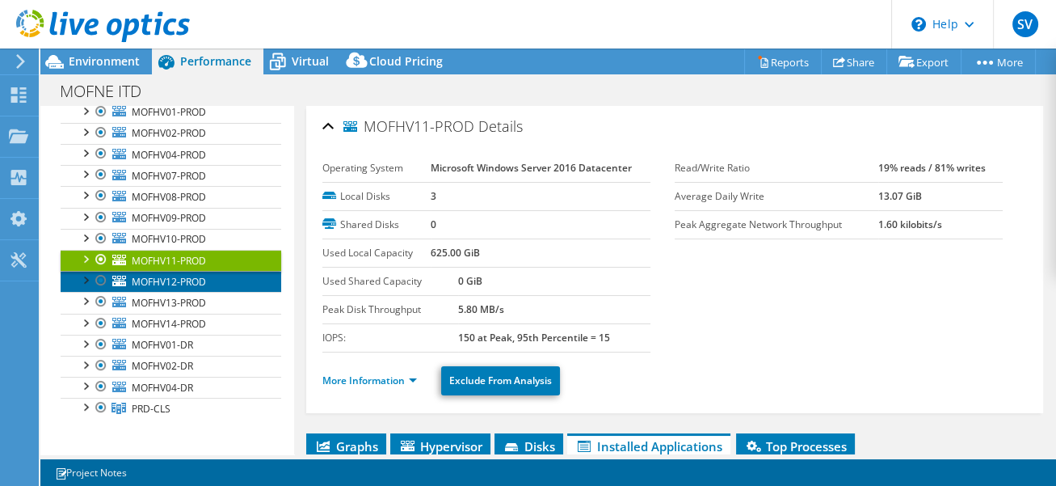
click at [154, 275] on span "MOFHV12-PROD" at bounding box center [169, 282] width 74 height 14
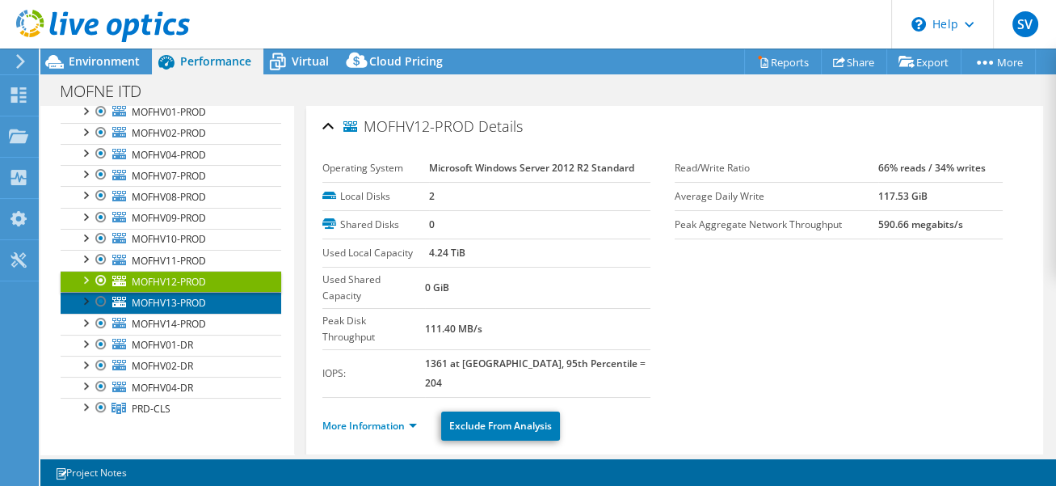
click at [161, 300] on span "MOFHV13-PROD" at bounding box center [169, 303] width 74 height 14
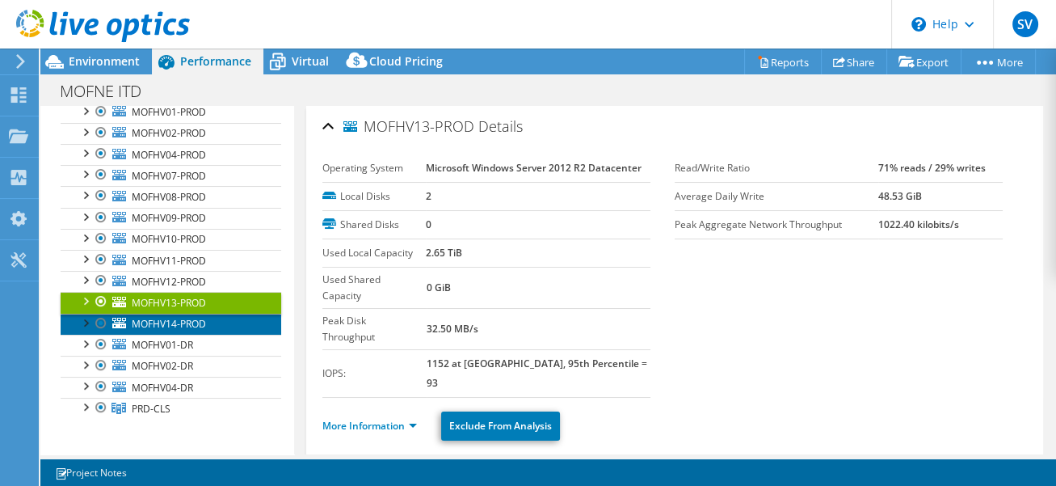
click at [162, 327] on link "MOFHV14-PROD" at bounding box center [171, 323] width 221 height 21
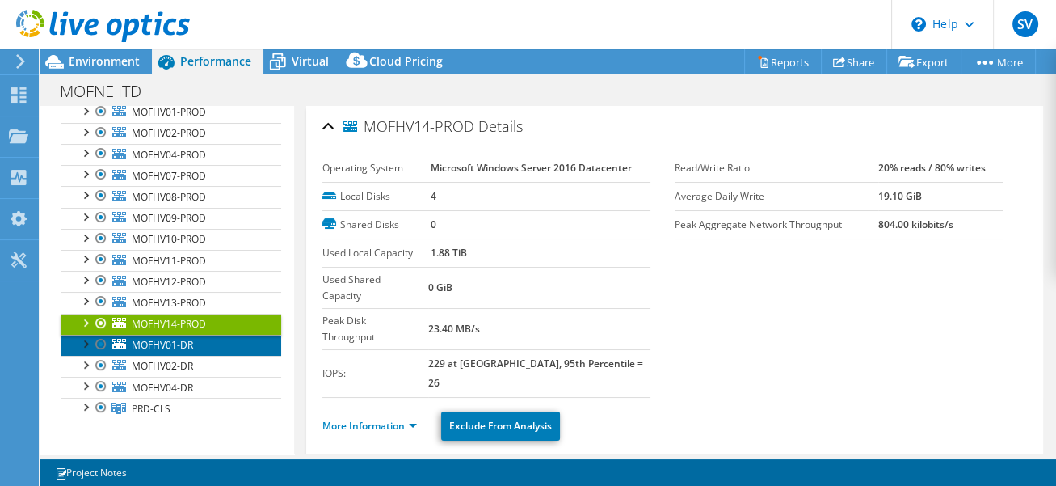
click at [157, 344] on span "MOFHV01-DR" at bounding box center [162, 345] width 61 height 14
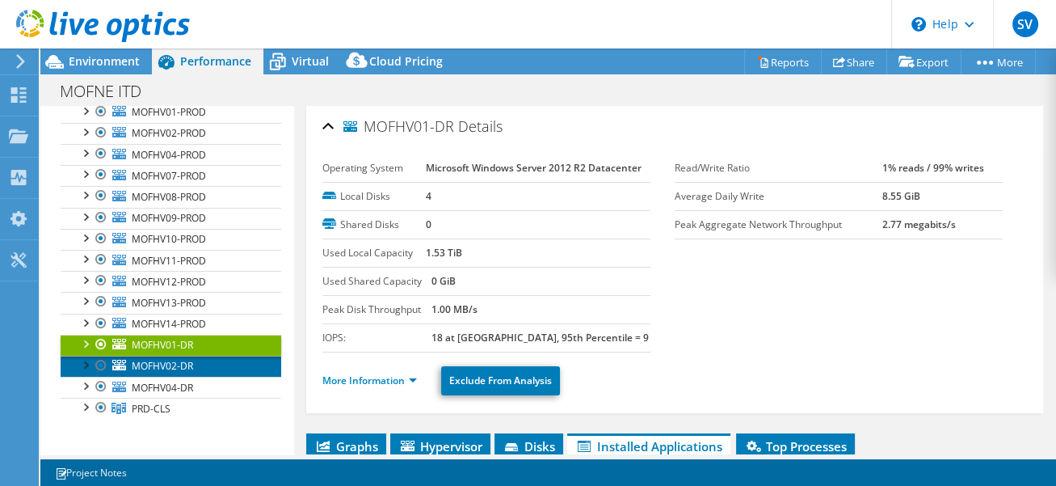
click at [158, 363] on span "MOFHV02-DR" at bounding box center [162, 366] width 61 height 14
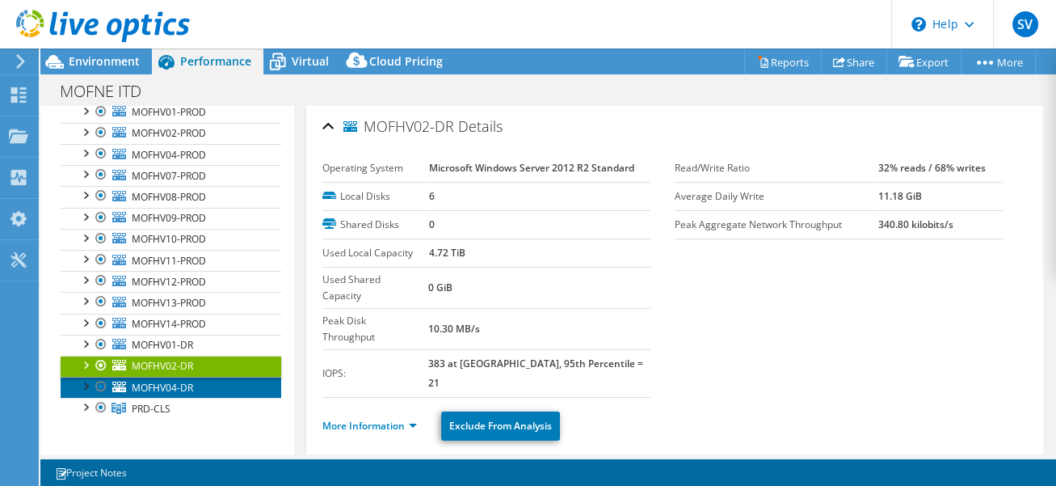
click at [149, 381] on span "MOFHV04-DR" at bounding box center [162, 388] width 61 height 14
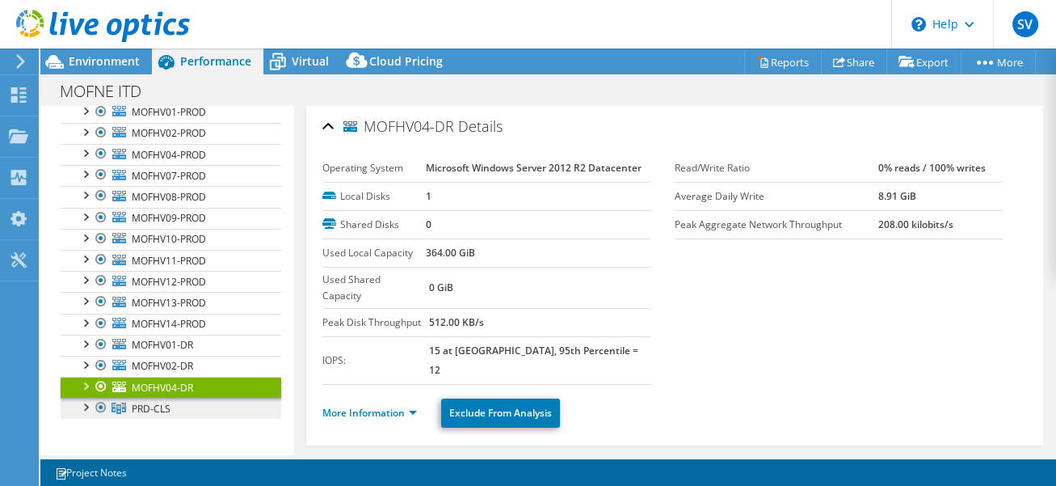
click at [145, 402] on span "PRD-CLS" at bounding box center [151, 409] width 39 height 14
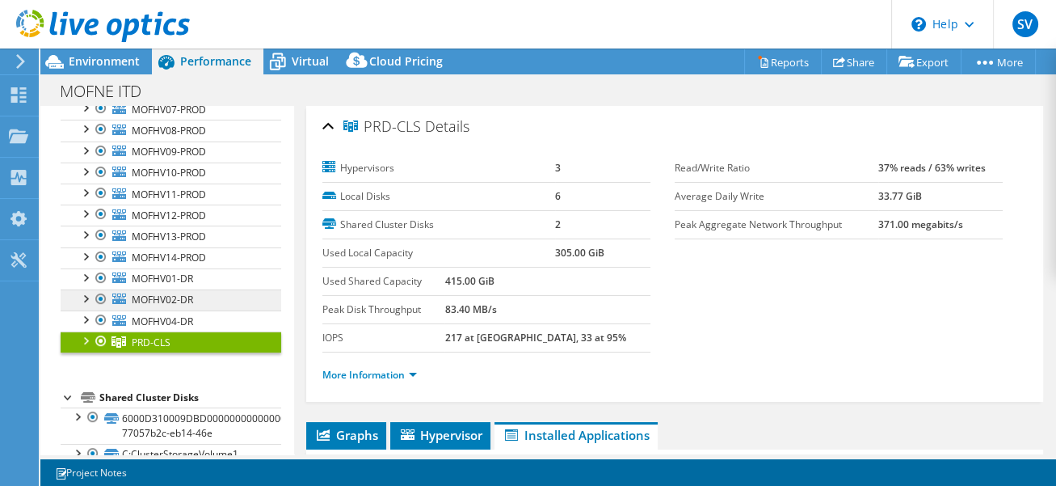
scroll to position [292, 0]
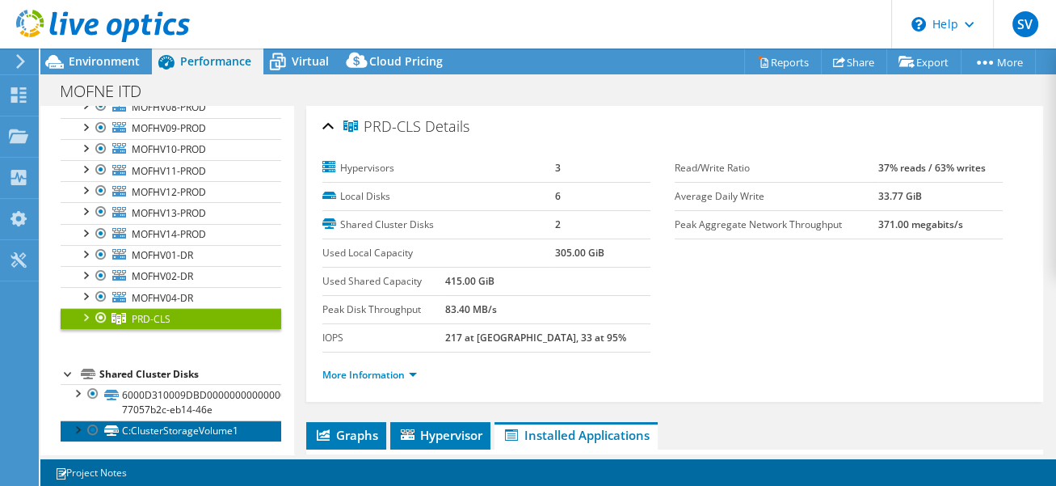
click at [138, 420] on link "C:ClusterStorageVolume1" at bounding box center [171, 430] width 221 height 21
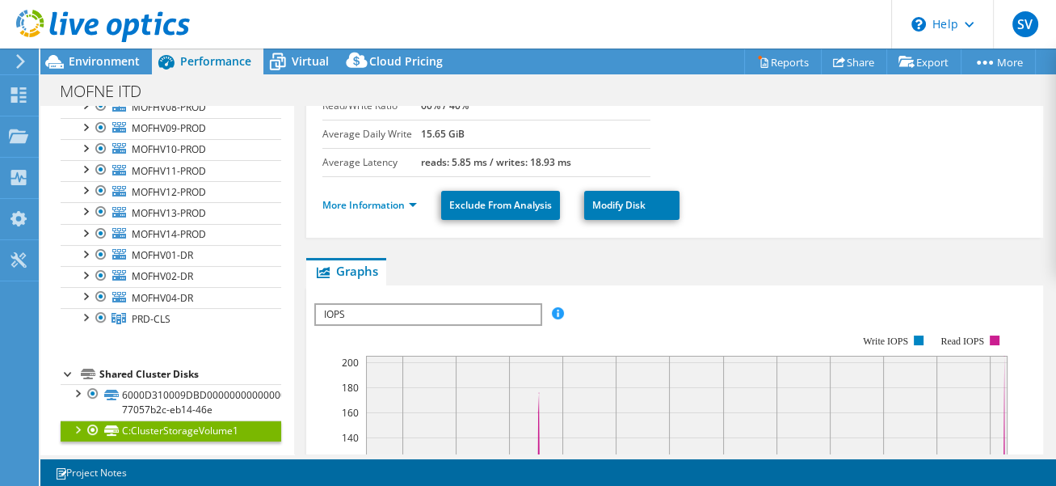
scroll to position [202, 0]
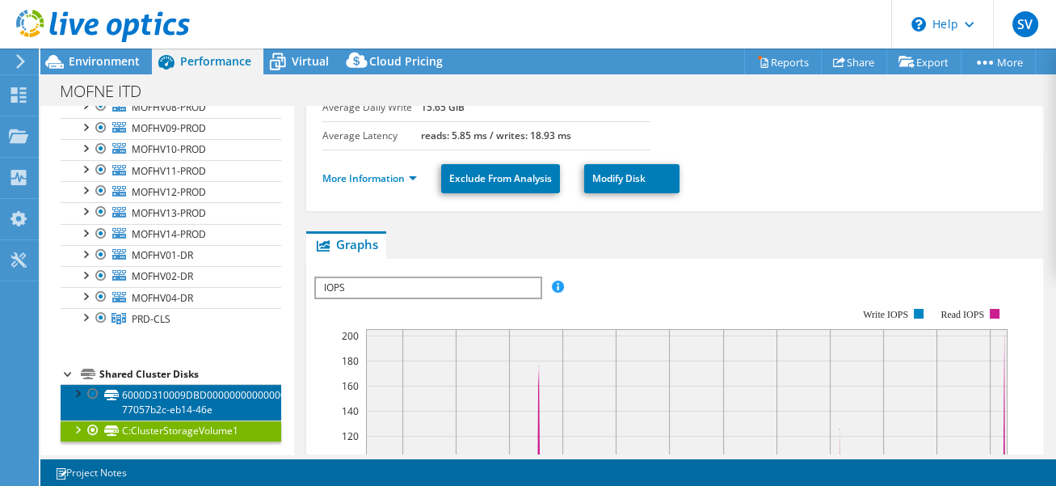
click at [183, 394] on link "6000D310009DBD0000000000000000E9-77057b2c-eb14-46e" at bounding box center [171, 402] width 221 height 36
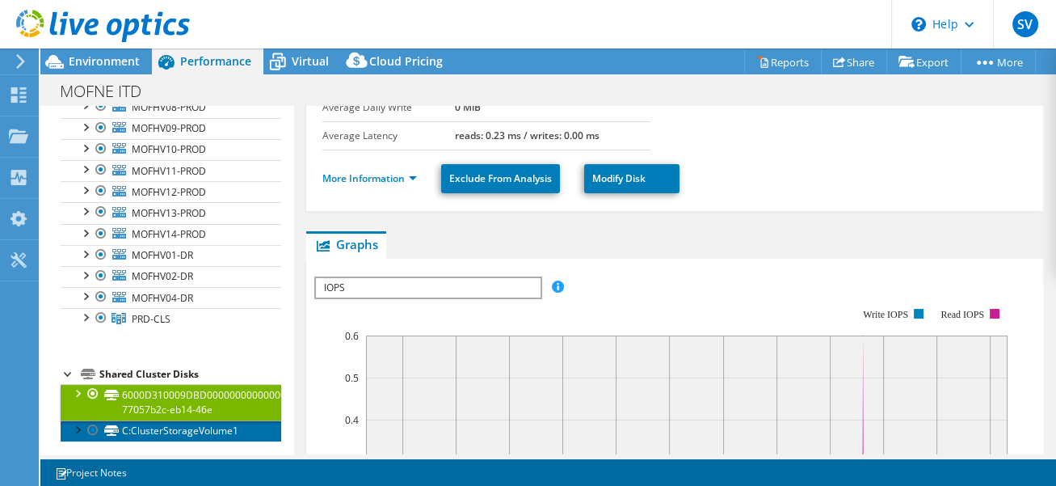
click at [190, 420] on link "C:ClusterStorageVolume1" at bounding box center [171, 430] width 221 height 21
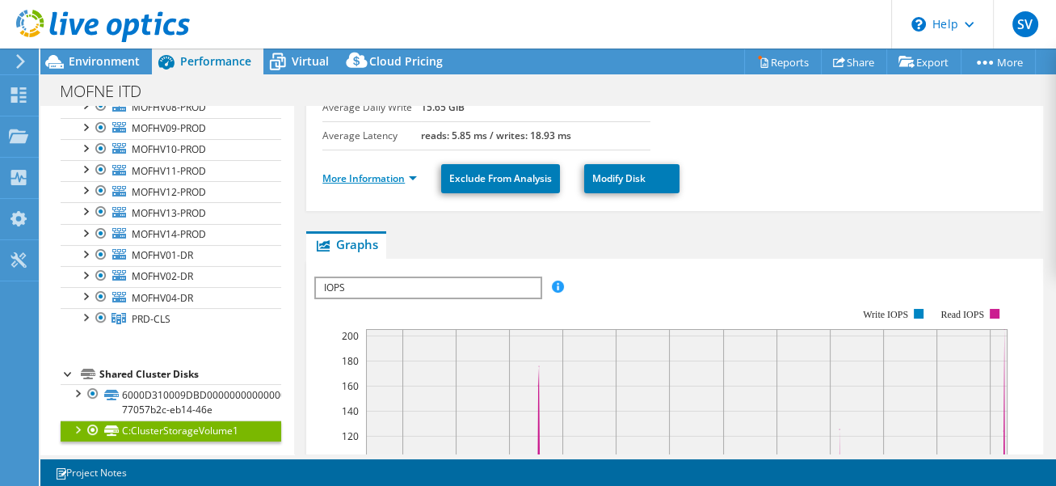
click at [412, 181] on link "More Information" at bounding box center [369, 178] width 95 height 14
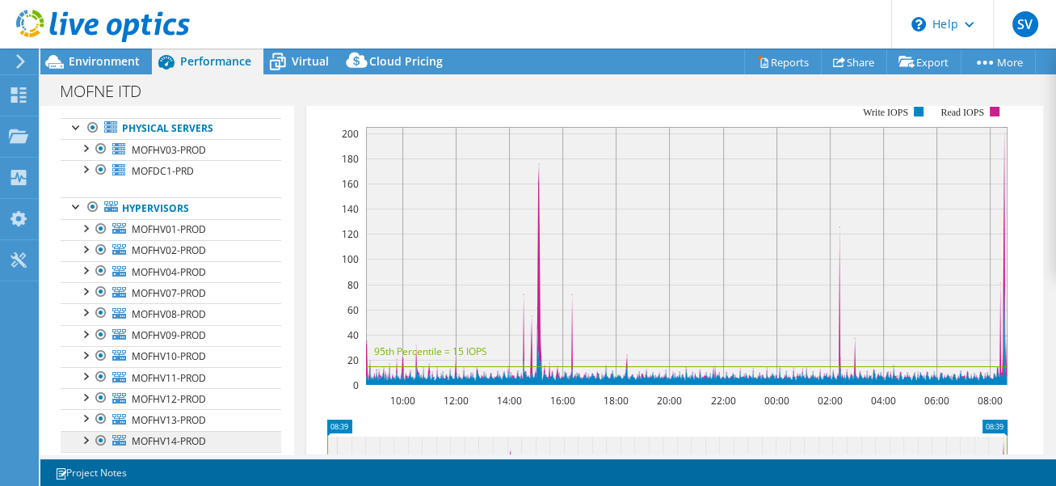
scroll to position [0, 0]
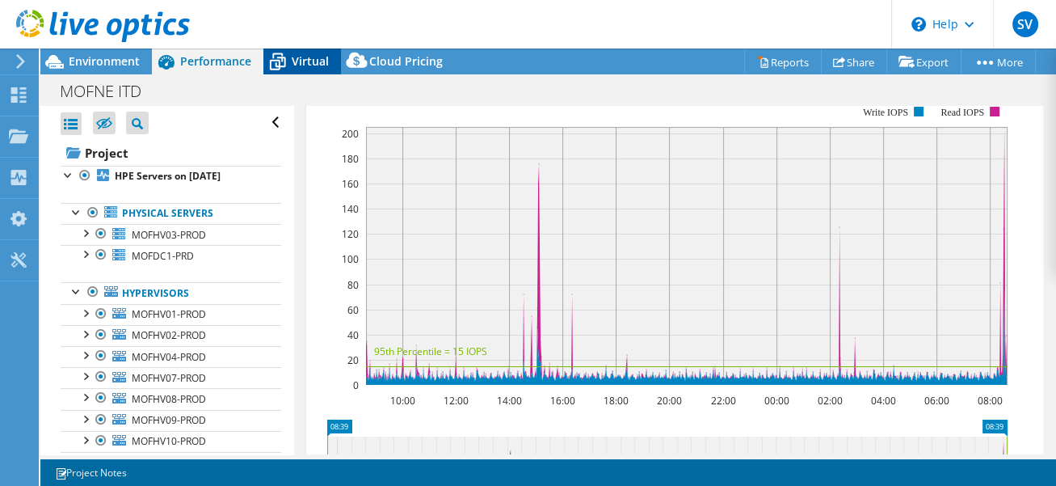
click at [306, 60] on span "Virtual" at bounding box center [310, 60] width 37 height 15
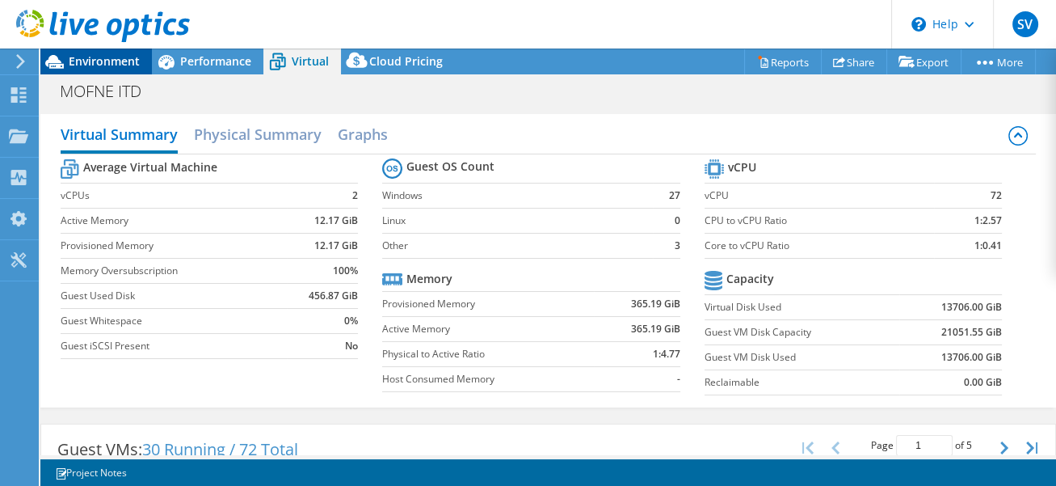
click at [98, 58] on span "Environment" at bounding box center [104, 60] width 71 height 15
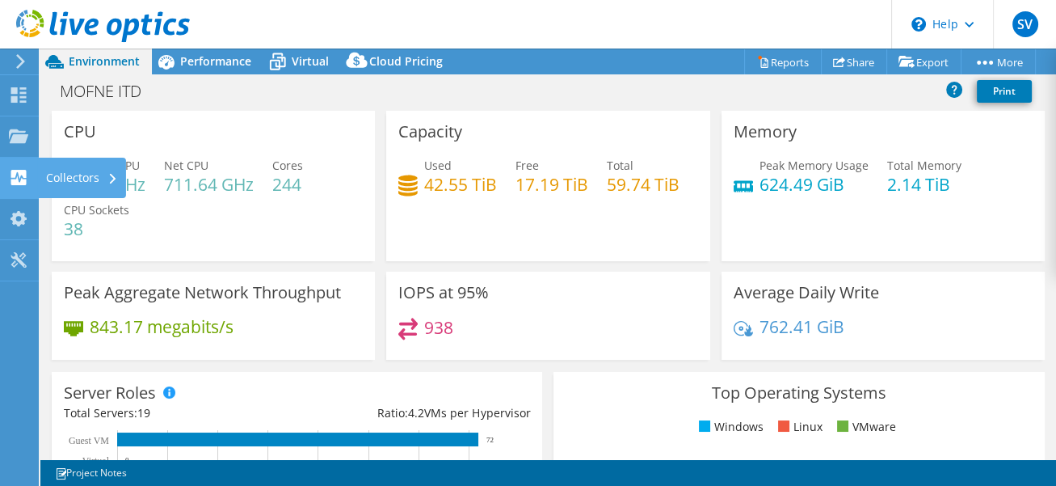
click at [122, 175] on div "Collectors" at bounding box center [82, 178] width 88 height 40
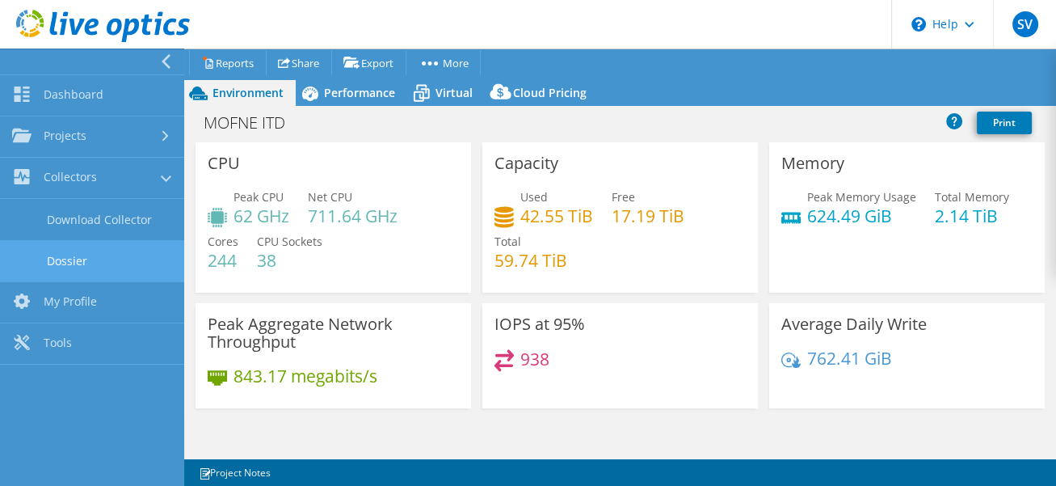
click at [102, 263] on link "Dossier" at bounding box center [92, 260] width 184 height 41
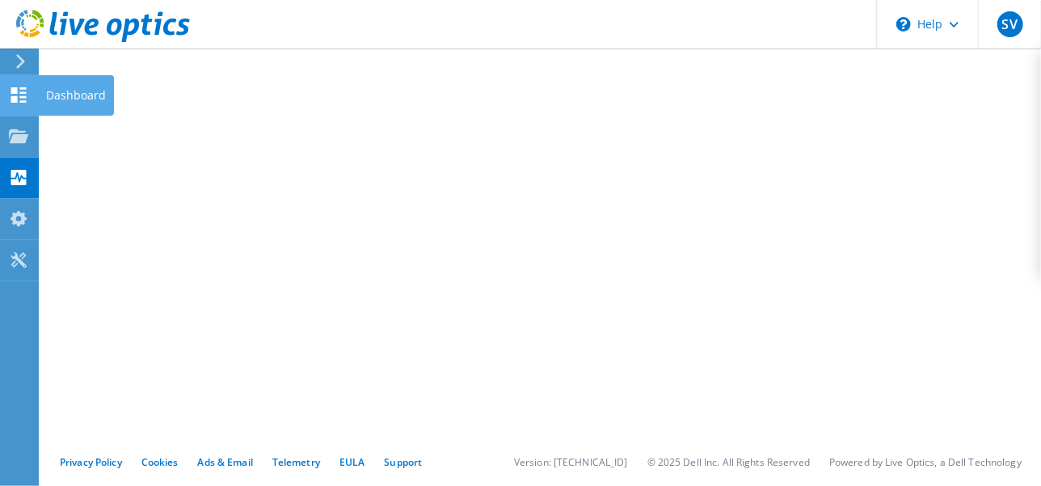
click at [23, 96] on use at bounding box center [18, 94] width 15 height 15
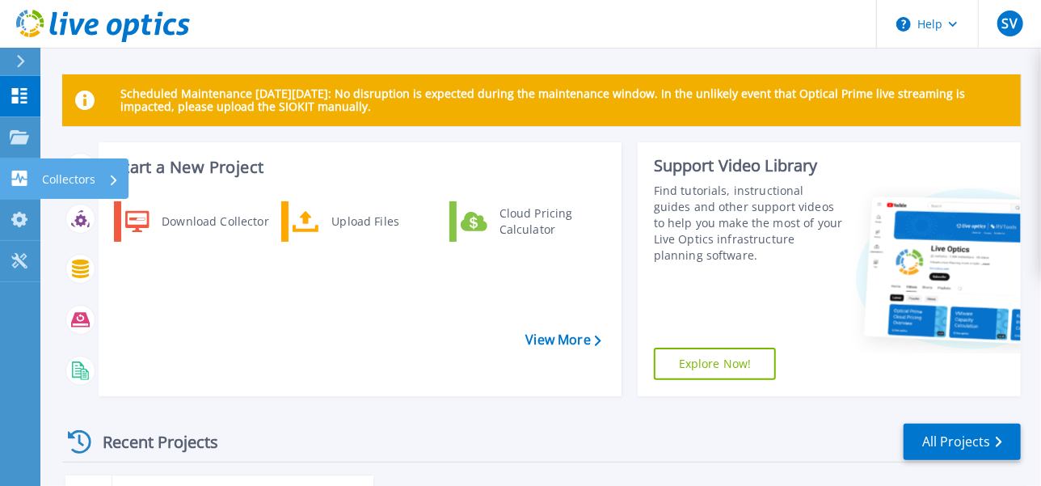
click at [20, 191] on link "Collectors Collectors" at bounding box center [20, 178] width 40 height 41
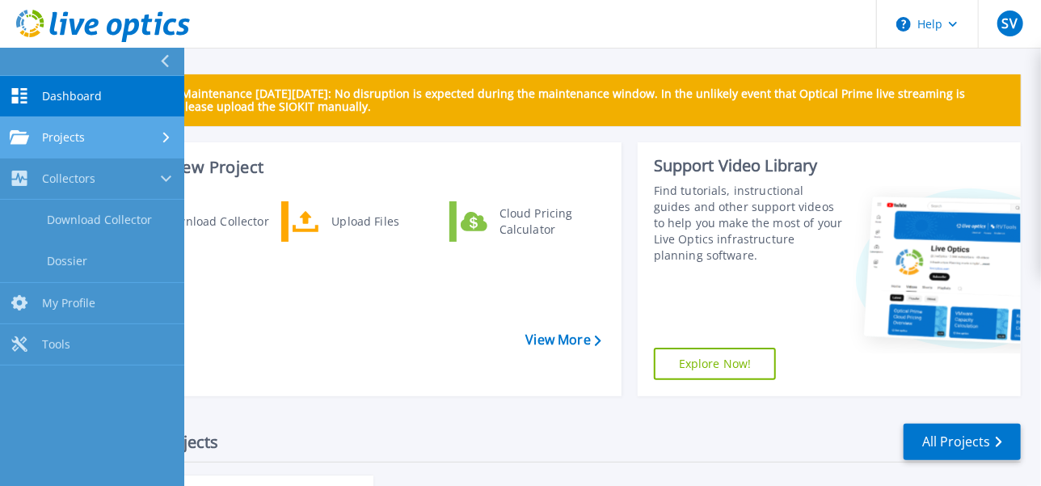
click at [41, 145] on link "Projects Projects" at bounding box center [92, 137] width 184 height 41
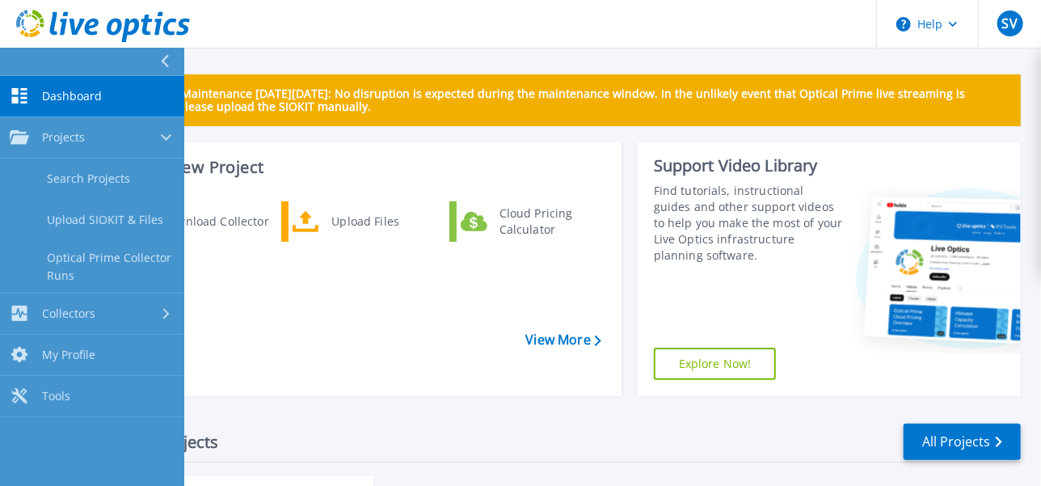
click at [65, 100] on span "Dashboard" at bounding box center [72, 96] width 60 height 15
